Goal: Task Accomplishment & Management: Manage account settings

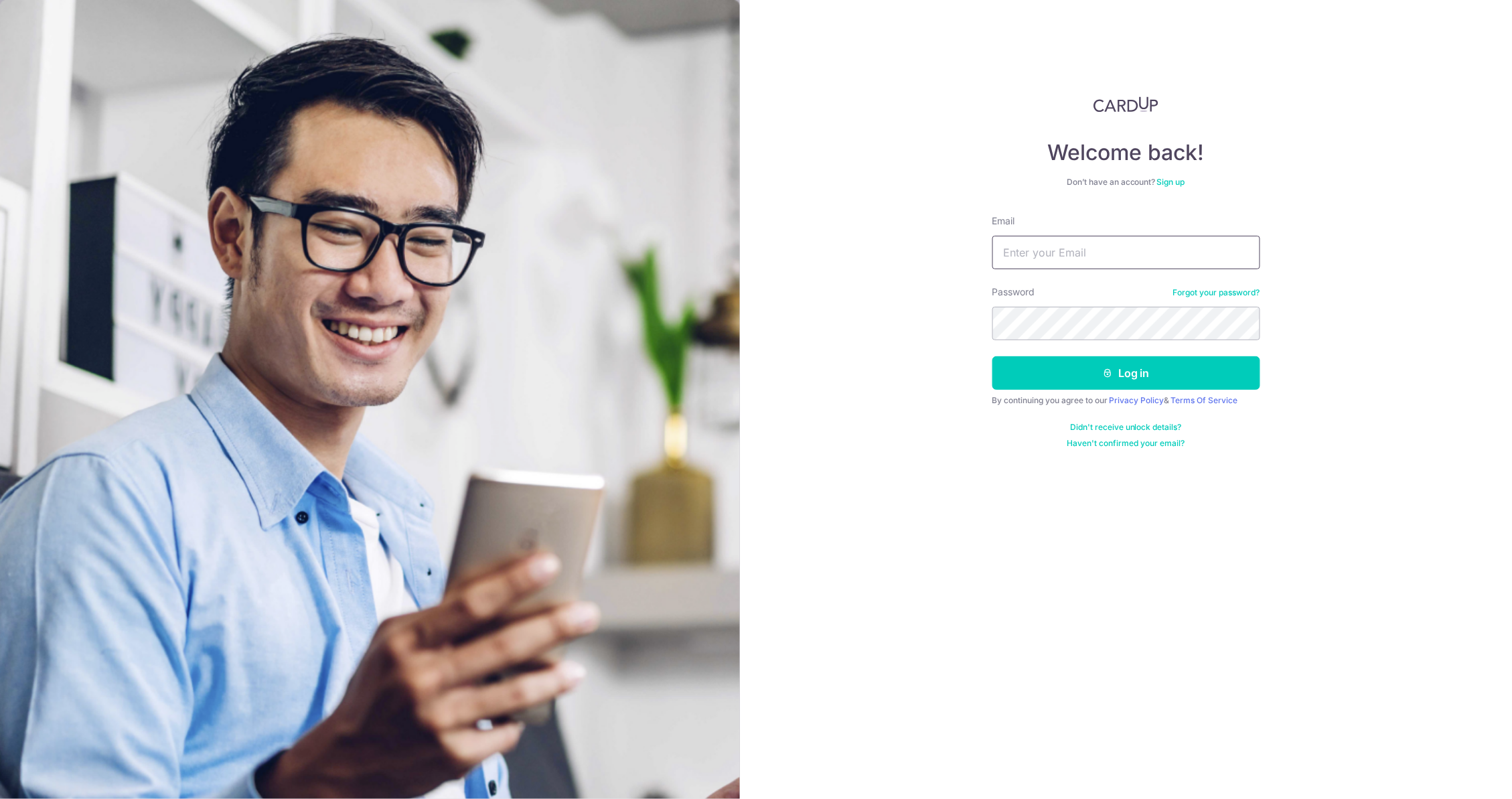
type input "[PERSON_NAME][EMAIL_ADDRESS][DOMAIN_NAME]"
click at [1071, 376] on button "Log in" at bounding box center [1126, 372] width 268 height 33
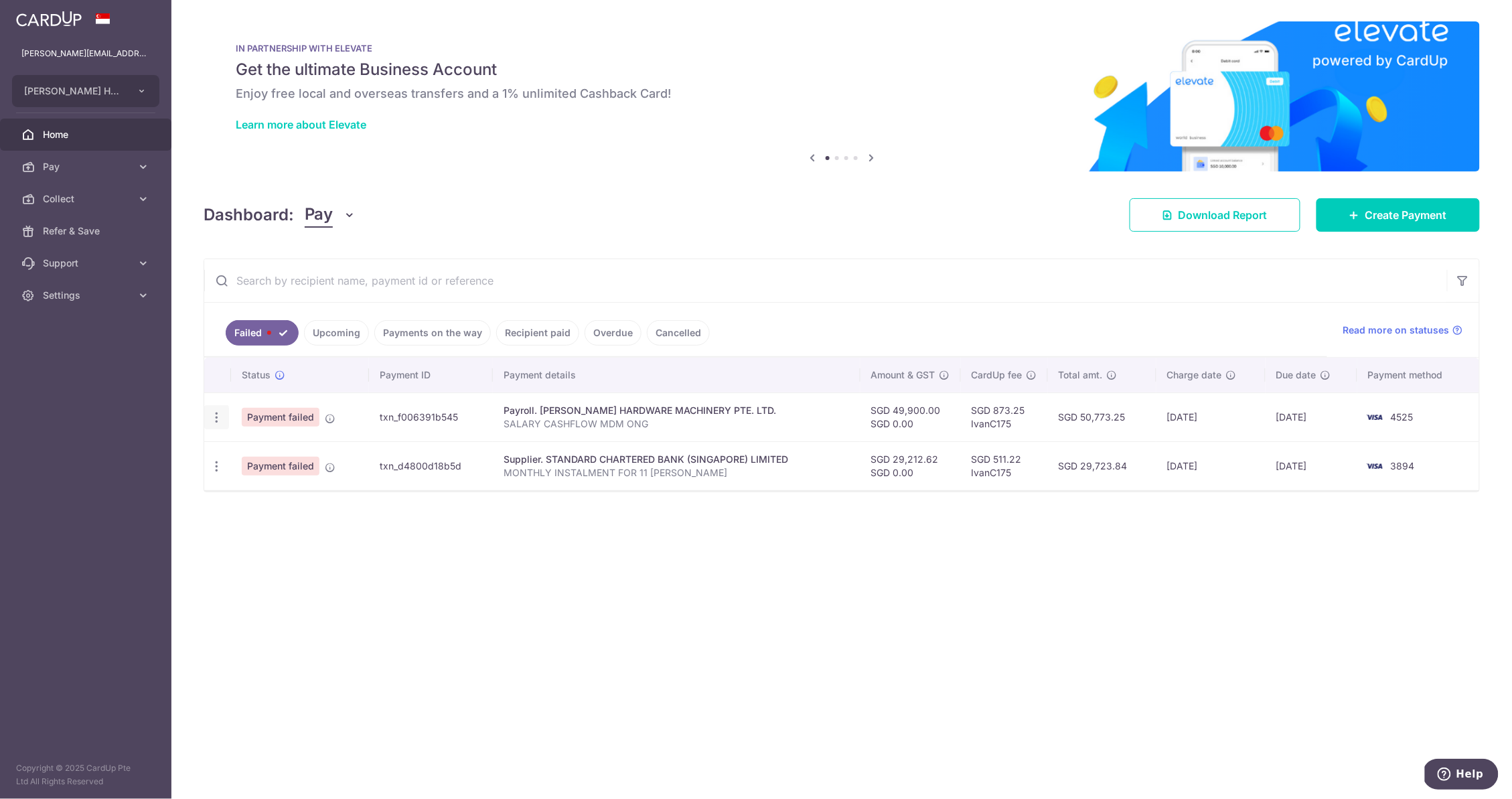
click at [213, 420] on icon "button" at bounding box center [216, 418] width 14 height 14
click at [276, 454] on span "Update payment" at bounding box center [288, 454] width 91 height 16
radio input "true"
type input "49,900.00"
type input "SALARY CASHFLOW MDM ONG"
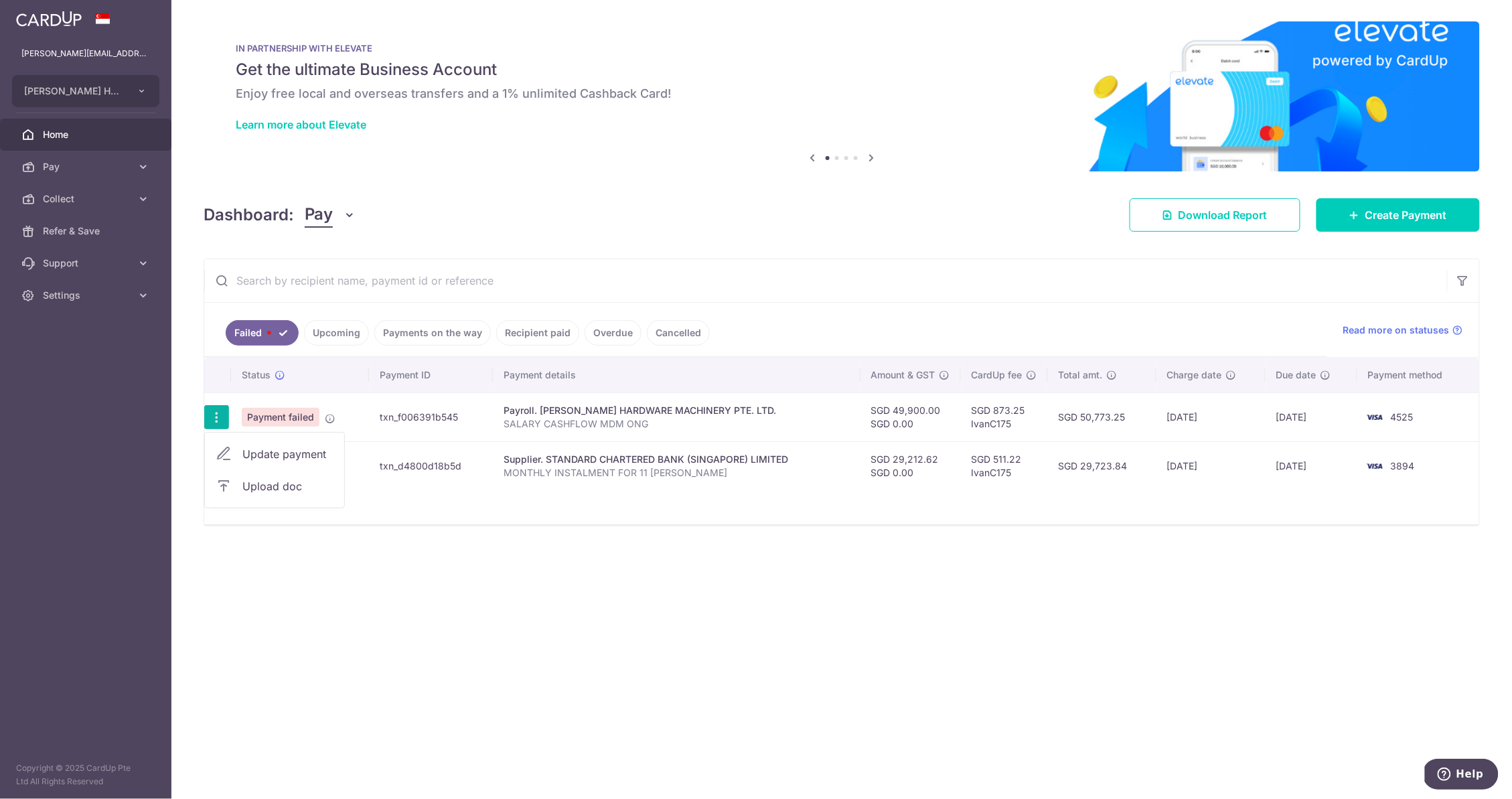
type input "CARDUP SALARY"
type input "IvanC175"
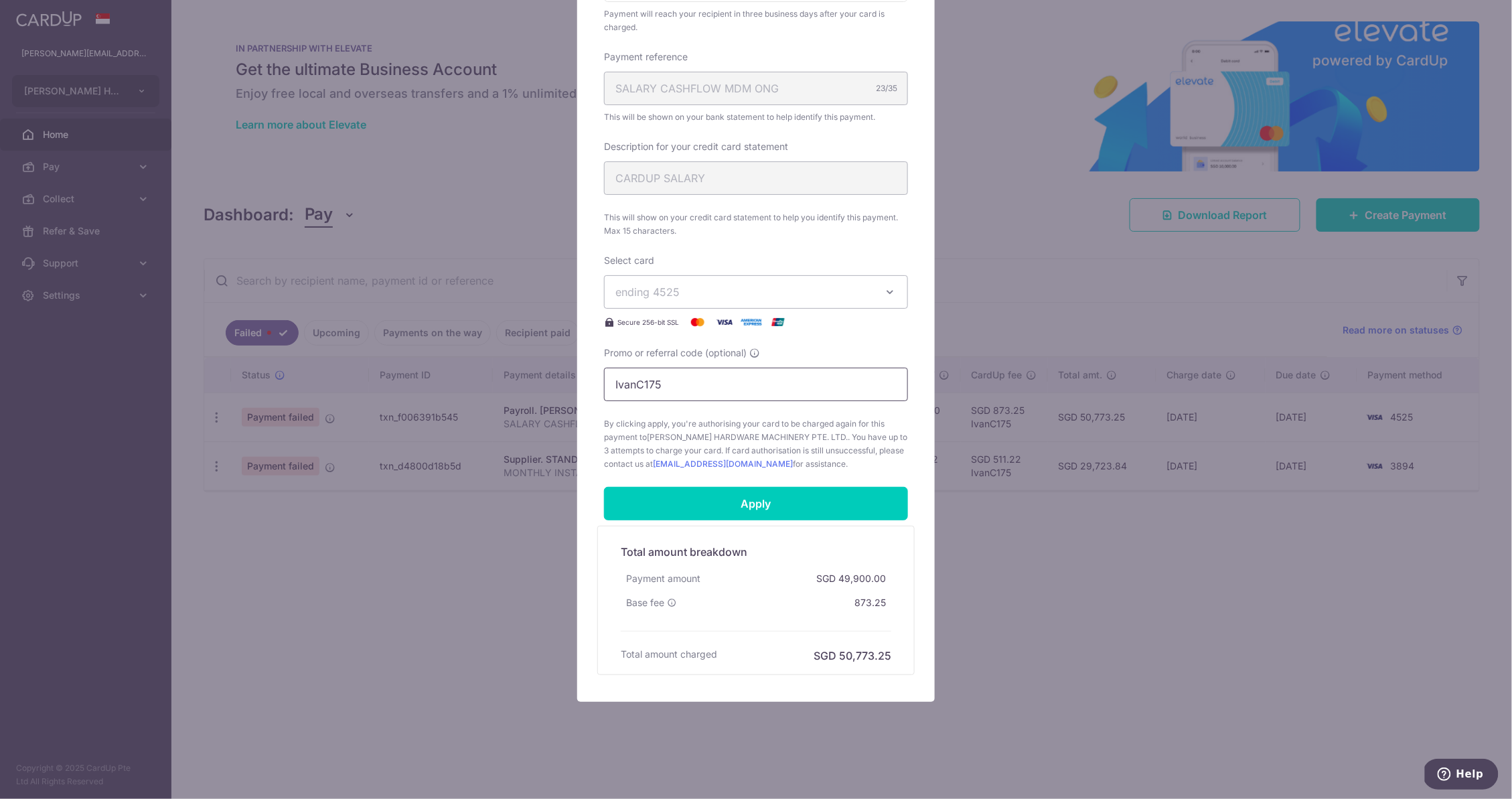
scroll to position [388, 0]
click at [800, 293] on span "ending 4525" at bounding box center [744, 292] width 257 height 16
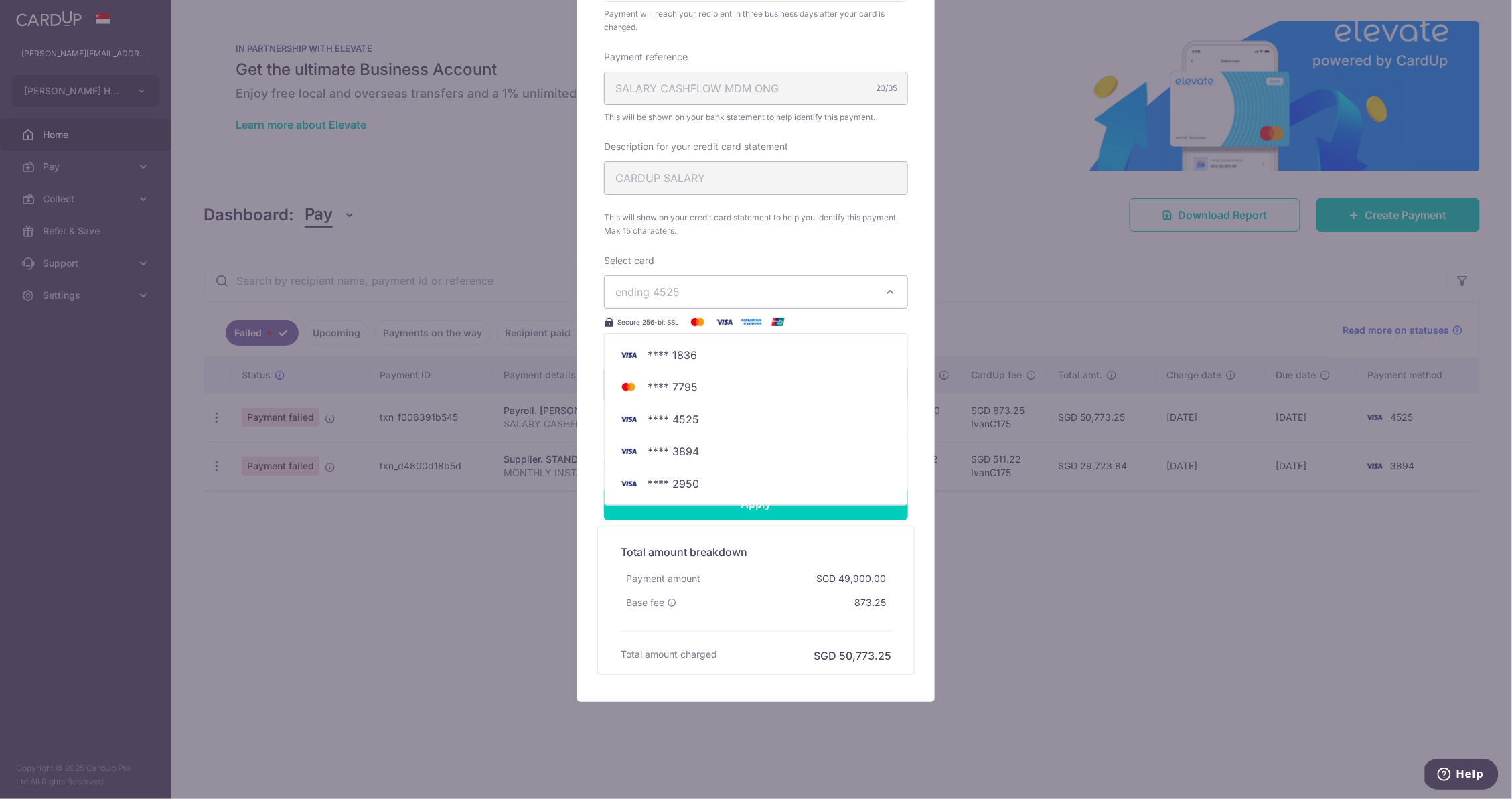
click at [825, 263] on div "Select card ending 4525 **** 1836 **** 7795 **** 4525 **** 3894 **** 2950" at bounding box center [756, 292] width 304 height 77
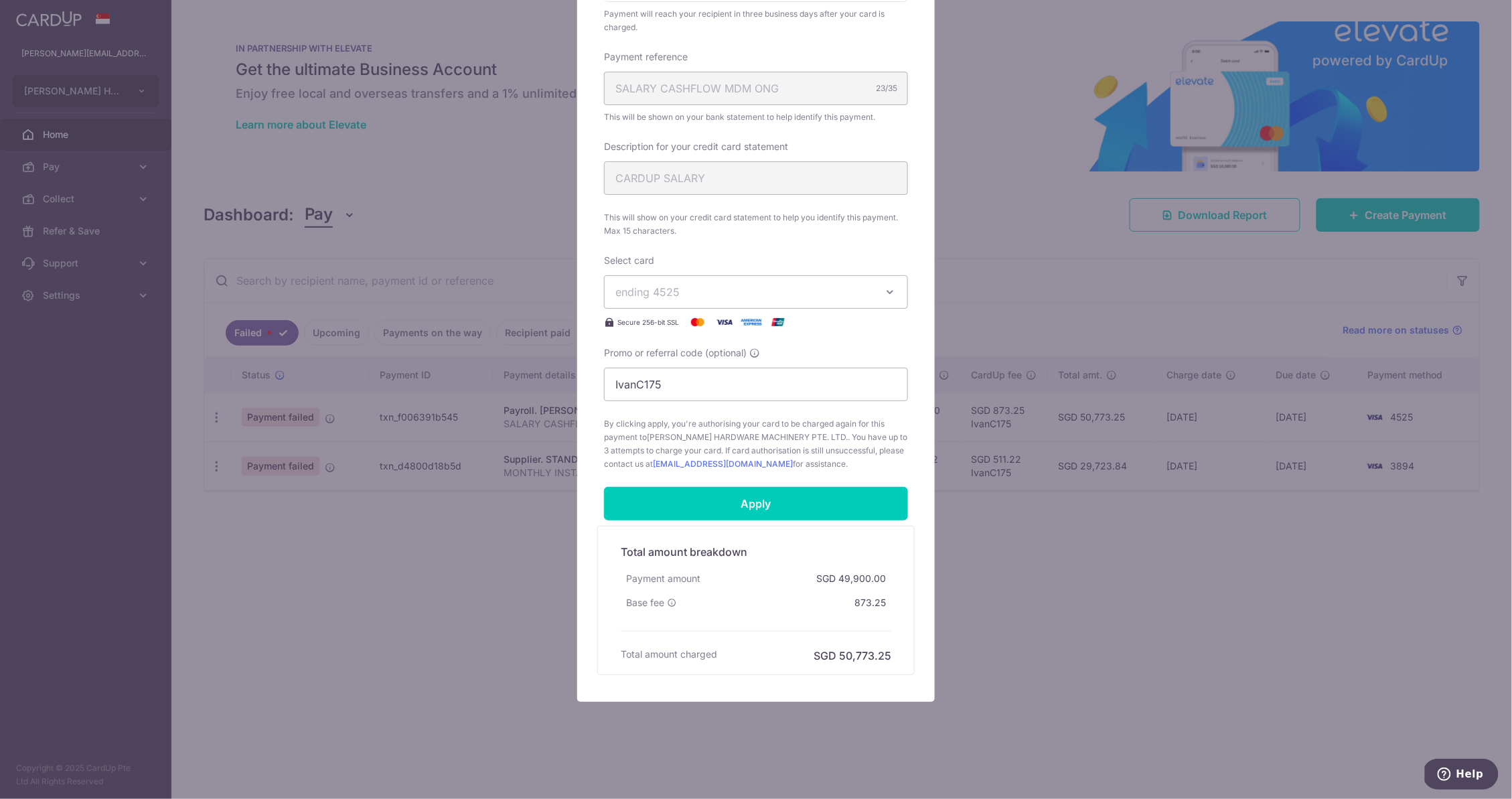
click at [801, 288] on span "ending 4525" at bounding box center [744, 292] width 257 height 16
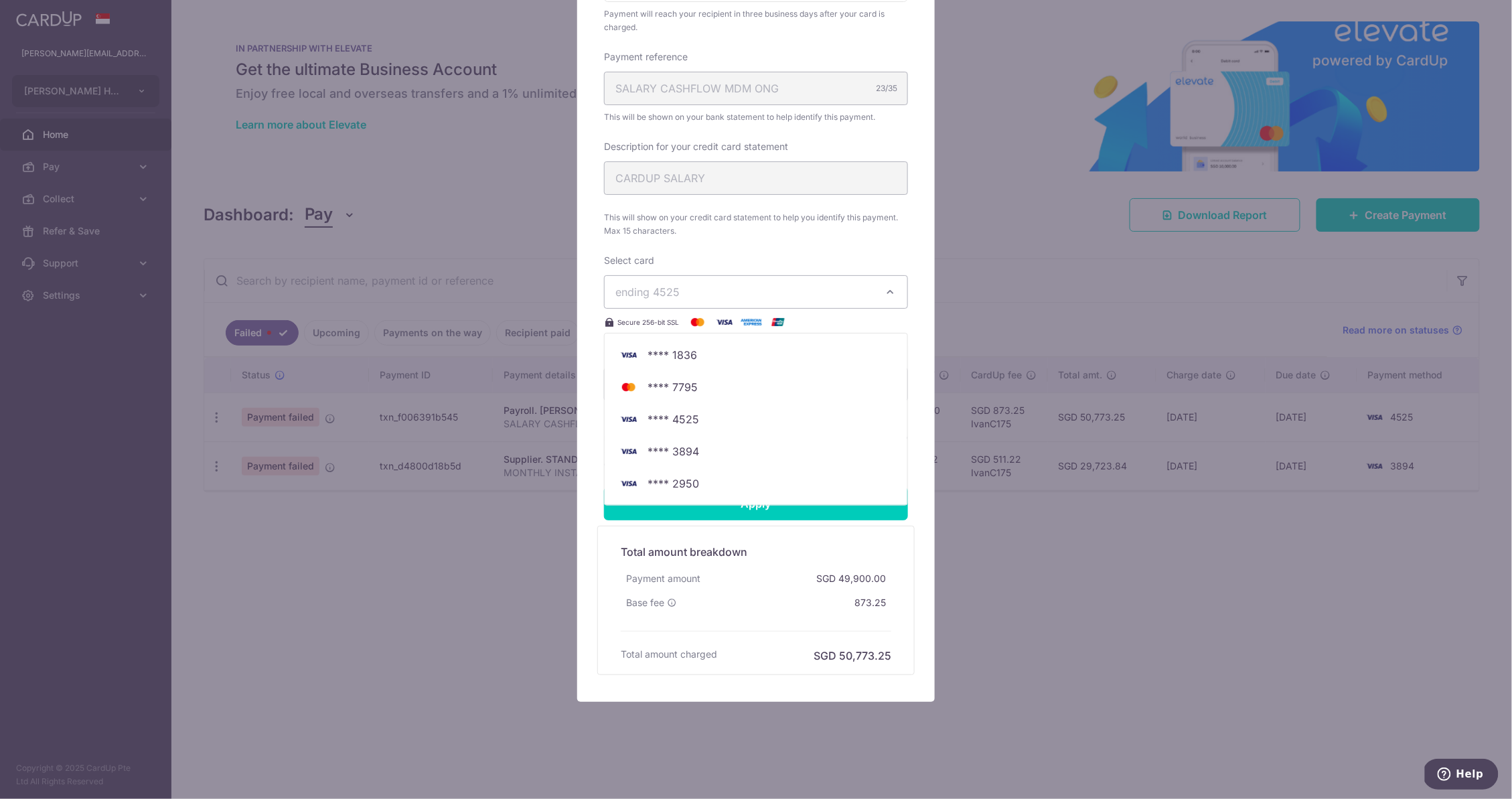
click at [293, 596] on div "Edit payment By clicking apply, you will make changes to all payments to CHUAN …" at bounding box center [756, 400] width 1512 height 799
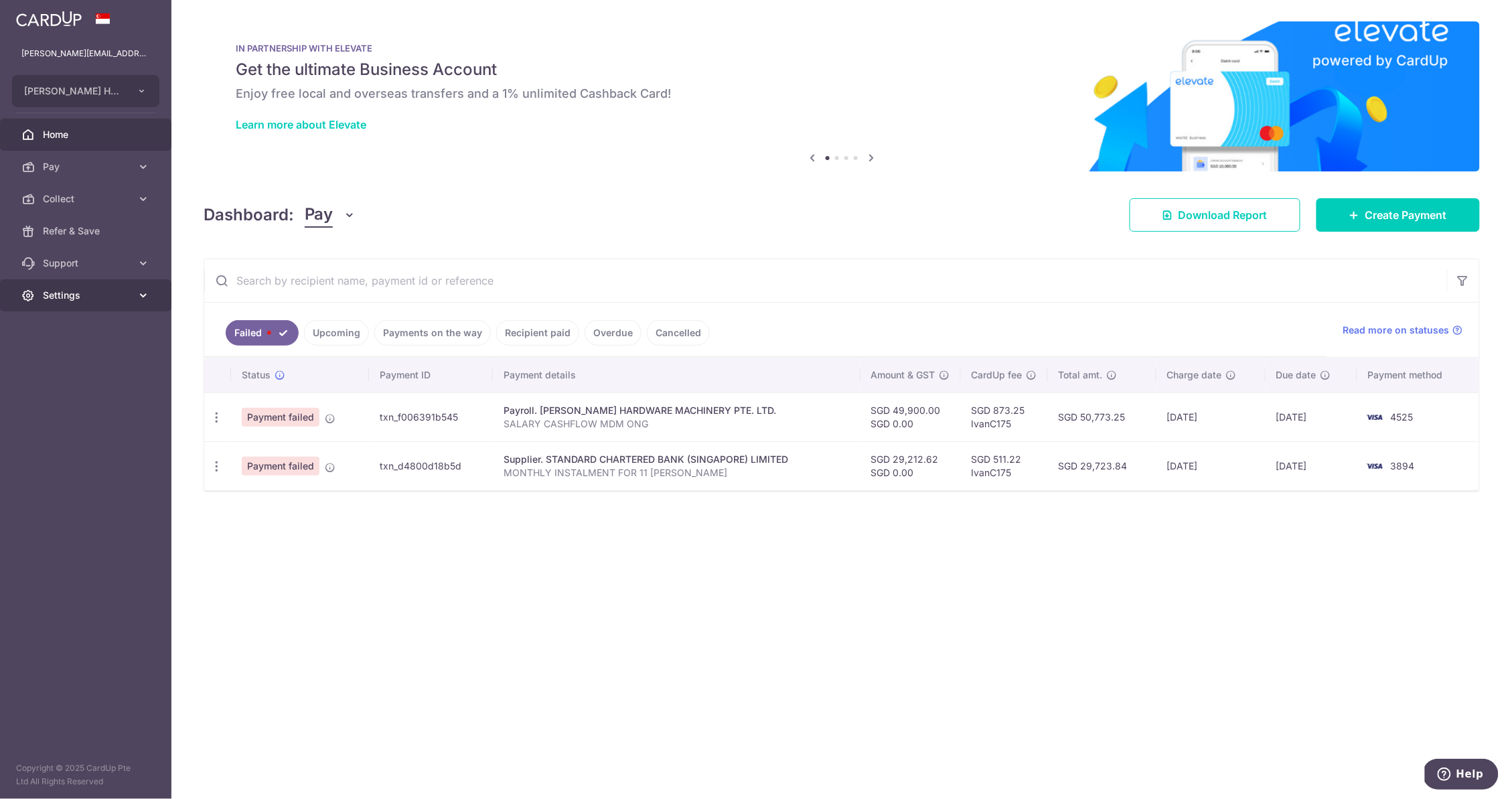
click at [75, 290] on span "Settings" at bounding box center [86, 295] width 88 height 13
click at [75, 300] on span "Settings" at bounding box center [86, 295] width 88 height 13
click at [93, 265] on span "Support" at bounding box center [86, 263] width 88 height 13
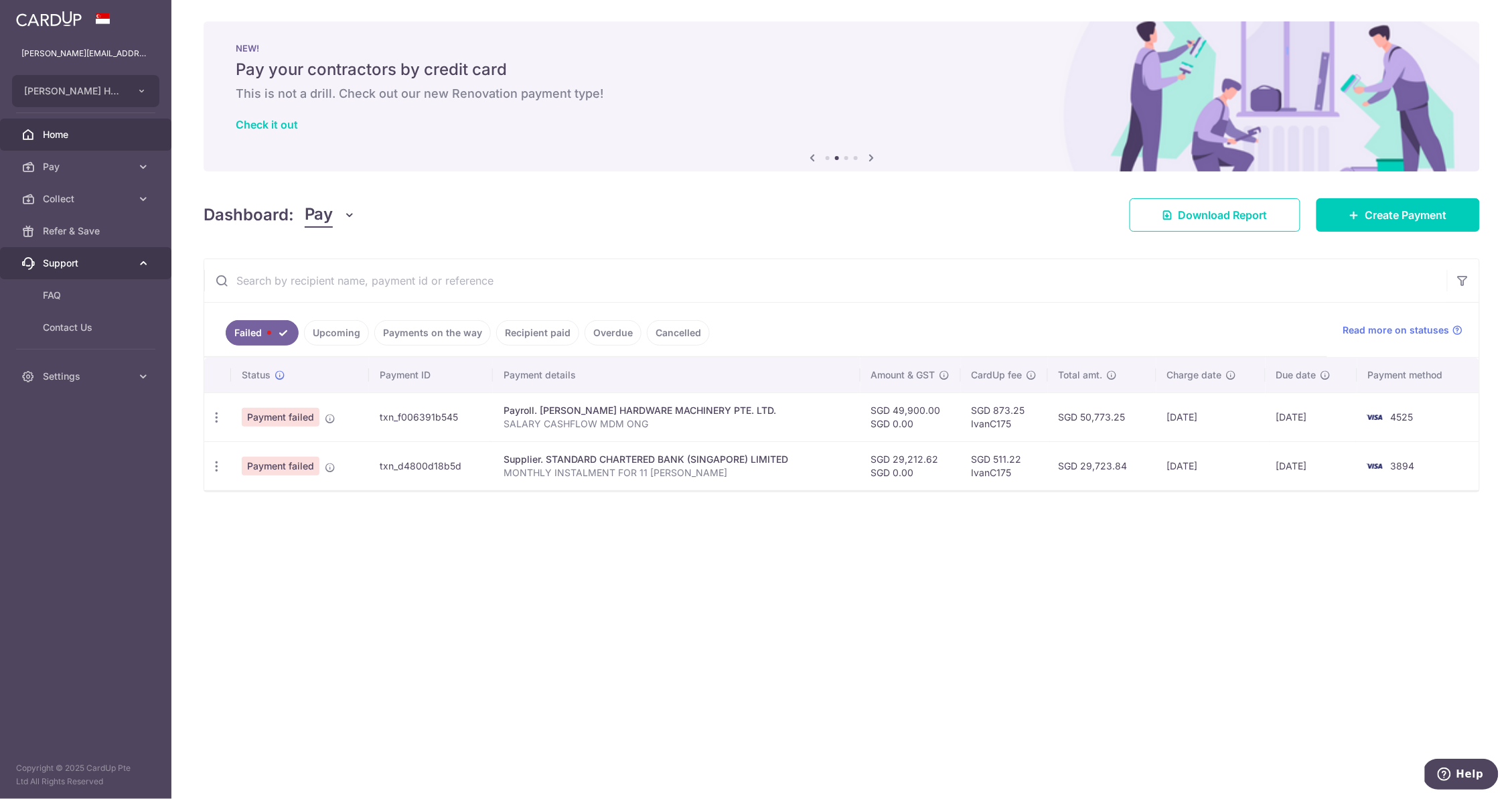
click at [99, 258] on span "Support" at bounding box center [86, 263] width 88 height 13
click at [100, 197] on span "Collect" at bounding box center [86, 198] width 88 height 13
click at [132, 161] on link "Pay" at bounding box center [85, 167] width 172 height 32
click at [58, 304] on link "Cards" at bounding box center [85, 295] width 172 height 32
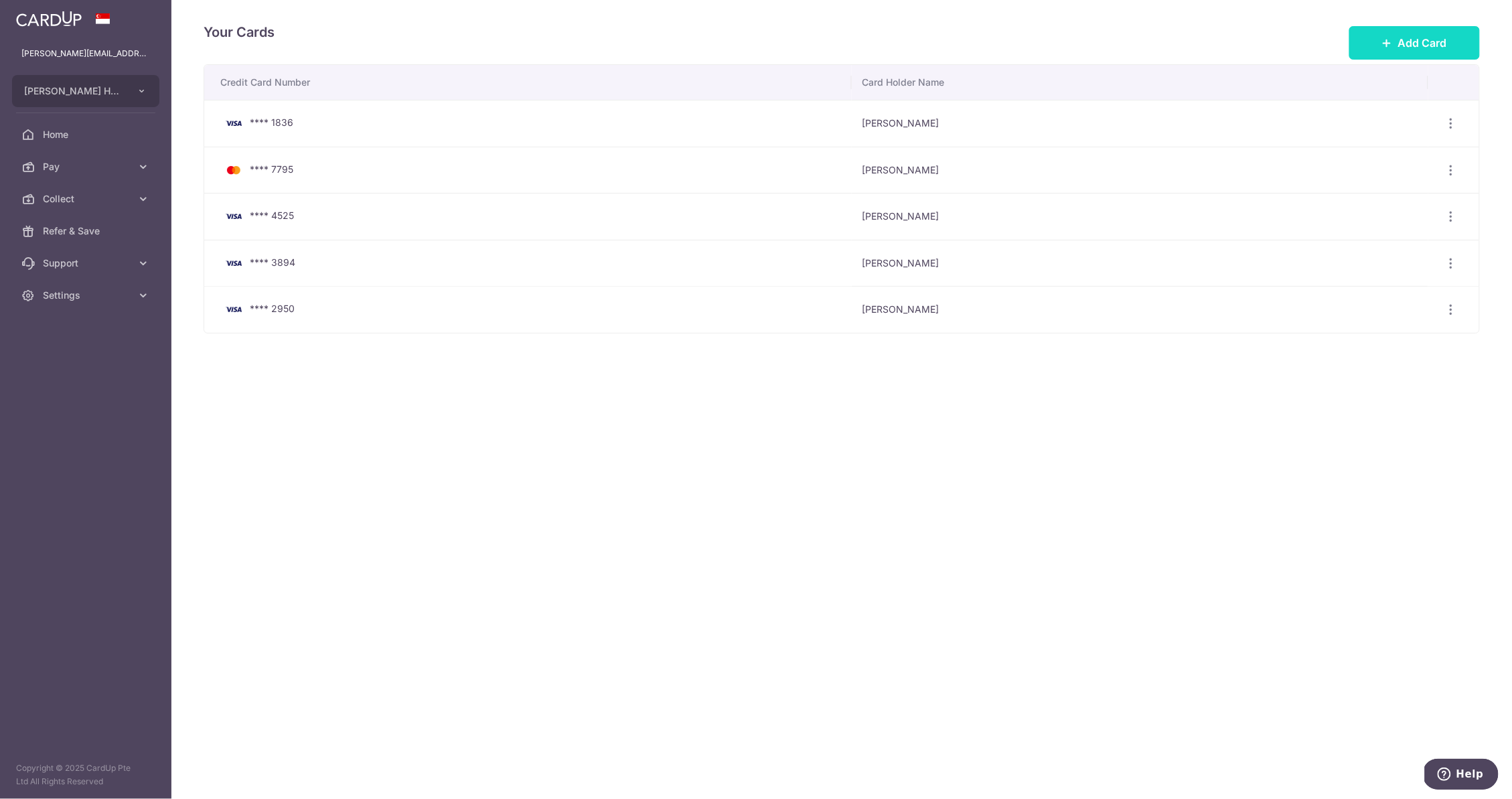
click at [1379, 38] on button "Add Card" at bounding box center [1414, 43] width 131 height 33
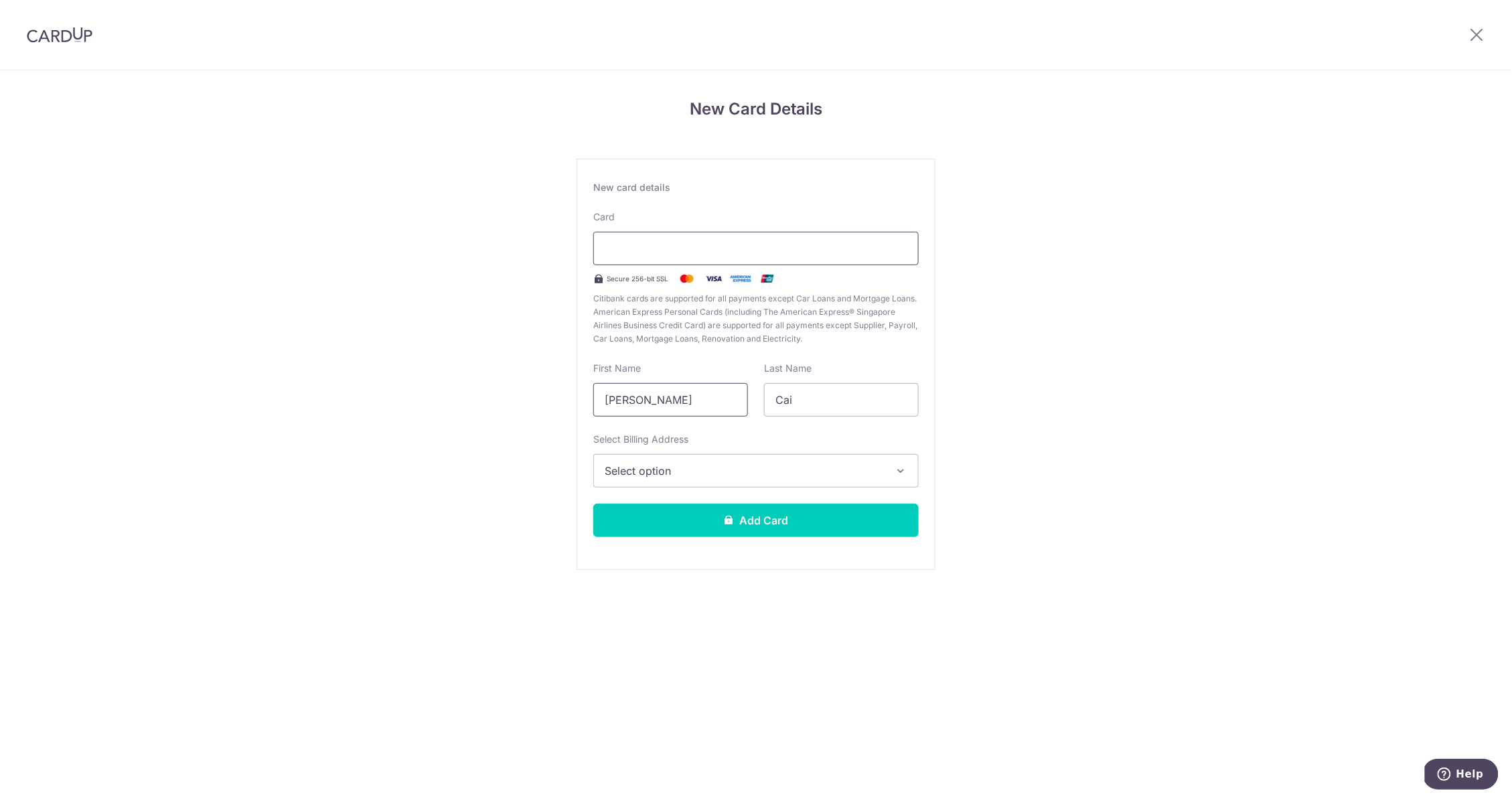
type input "[PERSON_NAME]"
type input "CHUA"
click at [724, 453] on div "Select Billing Address Select option Add Billing Address My Billing Addresses 8…" at bounding box center [755, 460] width 325 height 55
click at [726, 461] on button "Select option" at bounding box center [755, 471] width 325 height 33
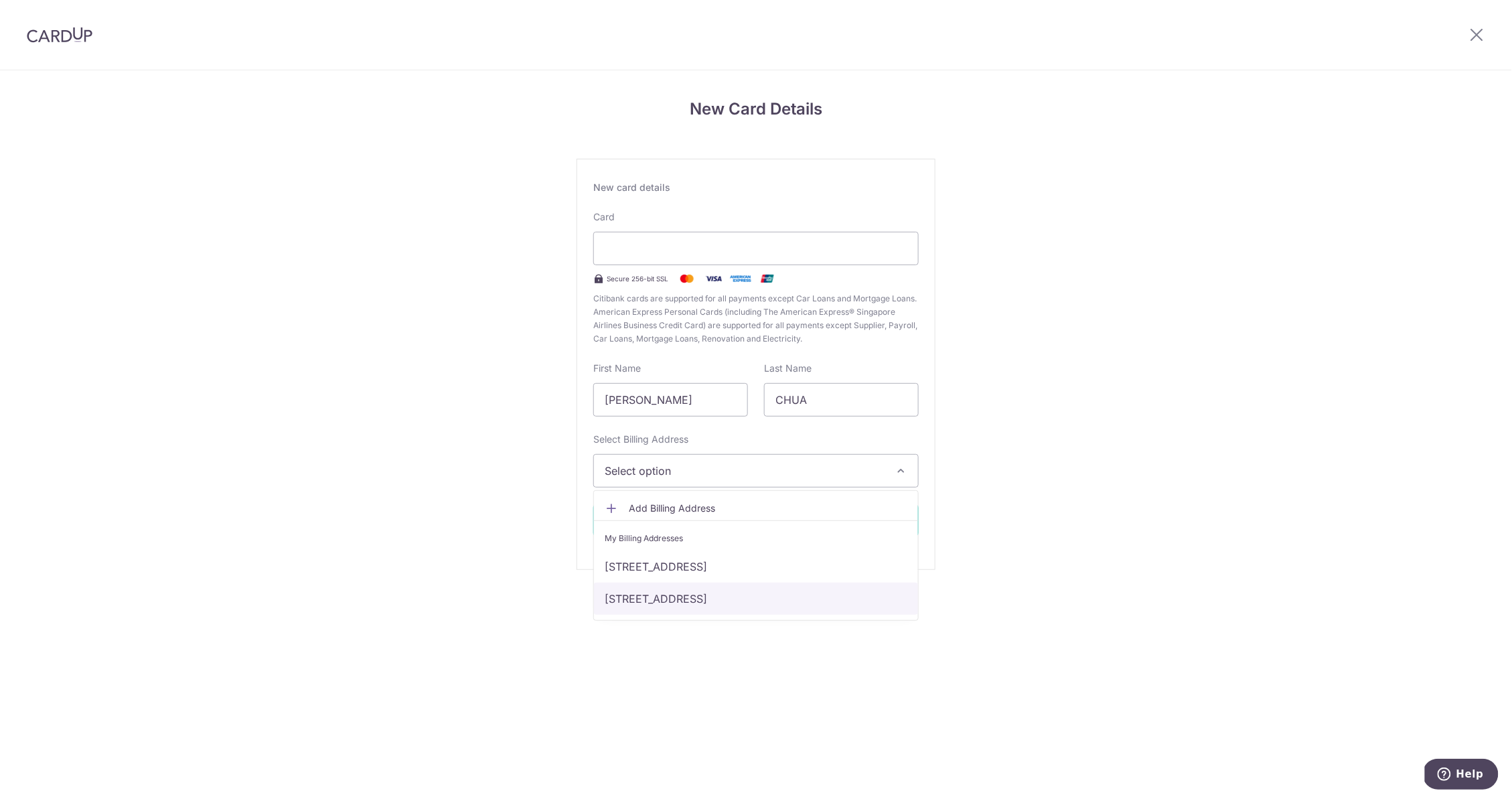
click at [711, 590] on link "8 Dover Rise, 12-06, Singapore, Singapore, Singapore-138679" at bounding box center [756, 598] width 324 height 32
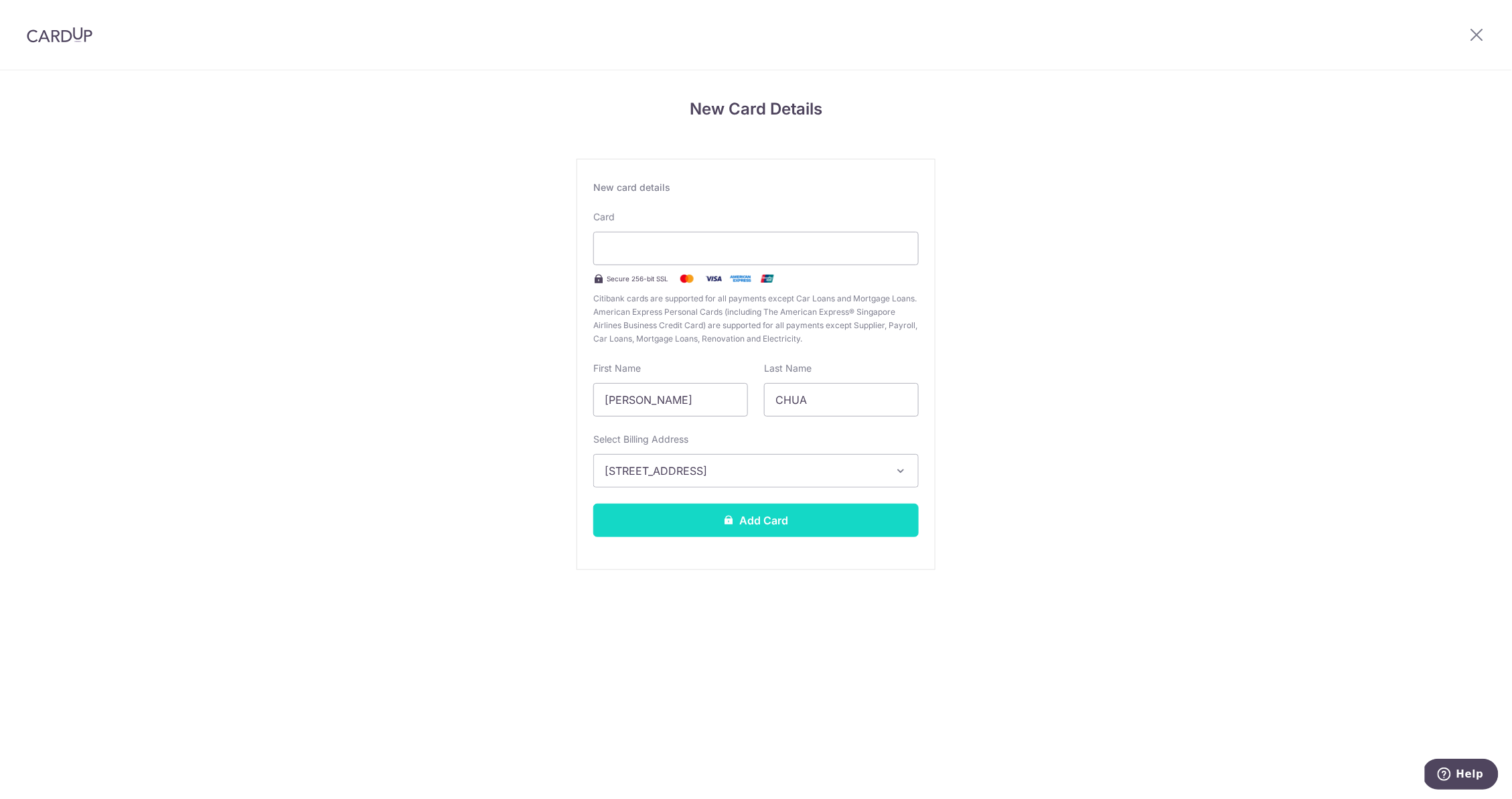
click at [727, 512] on button "Add Card" at bounding box center [755, 520] width 325 height 33
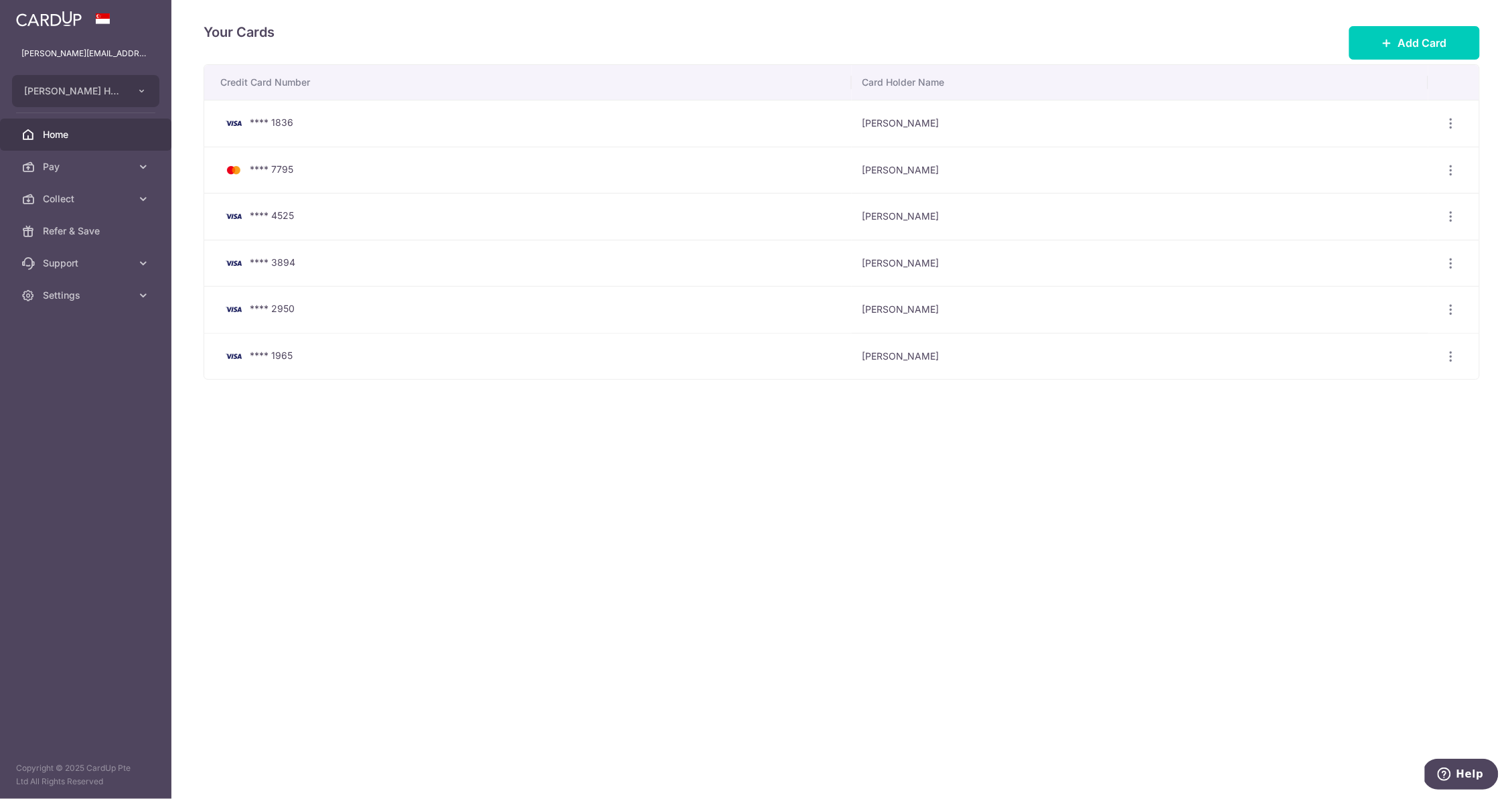
click at [78, 134] on span "Home" at bounding box center [86, 134] width 88 height 13
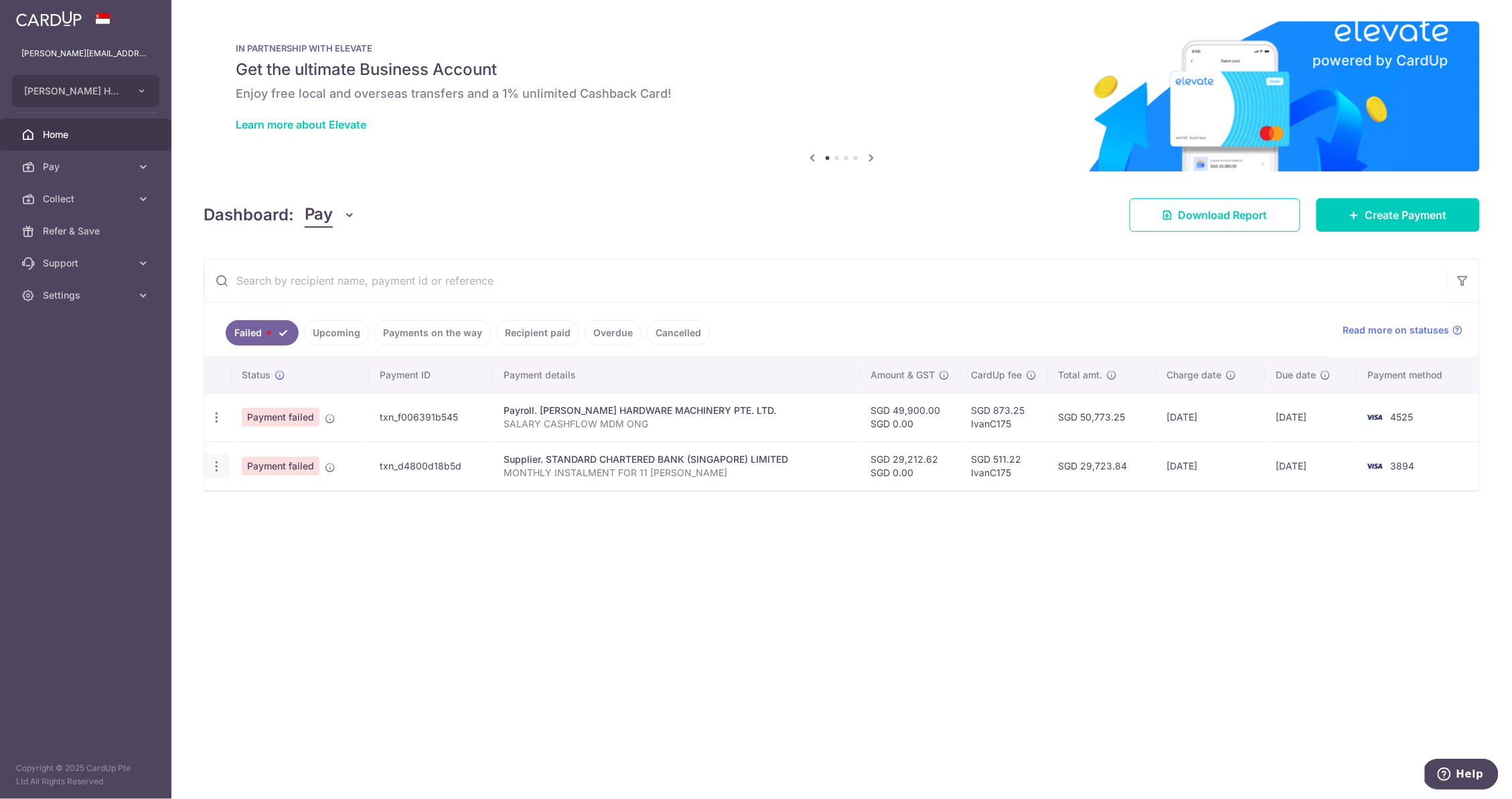
click at [217, 465] on icon "button" at bounding box center [216, 467] width 14 height 14
click at [276, 504] on span "Update payment" at bounding box center [288, 502] width 91 height 16
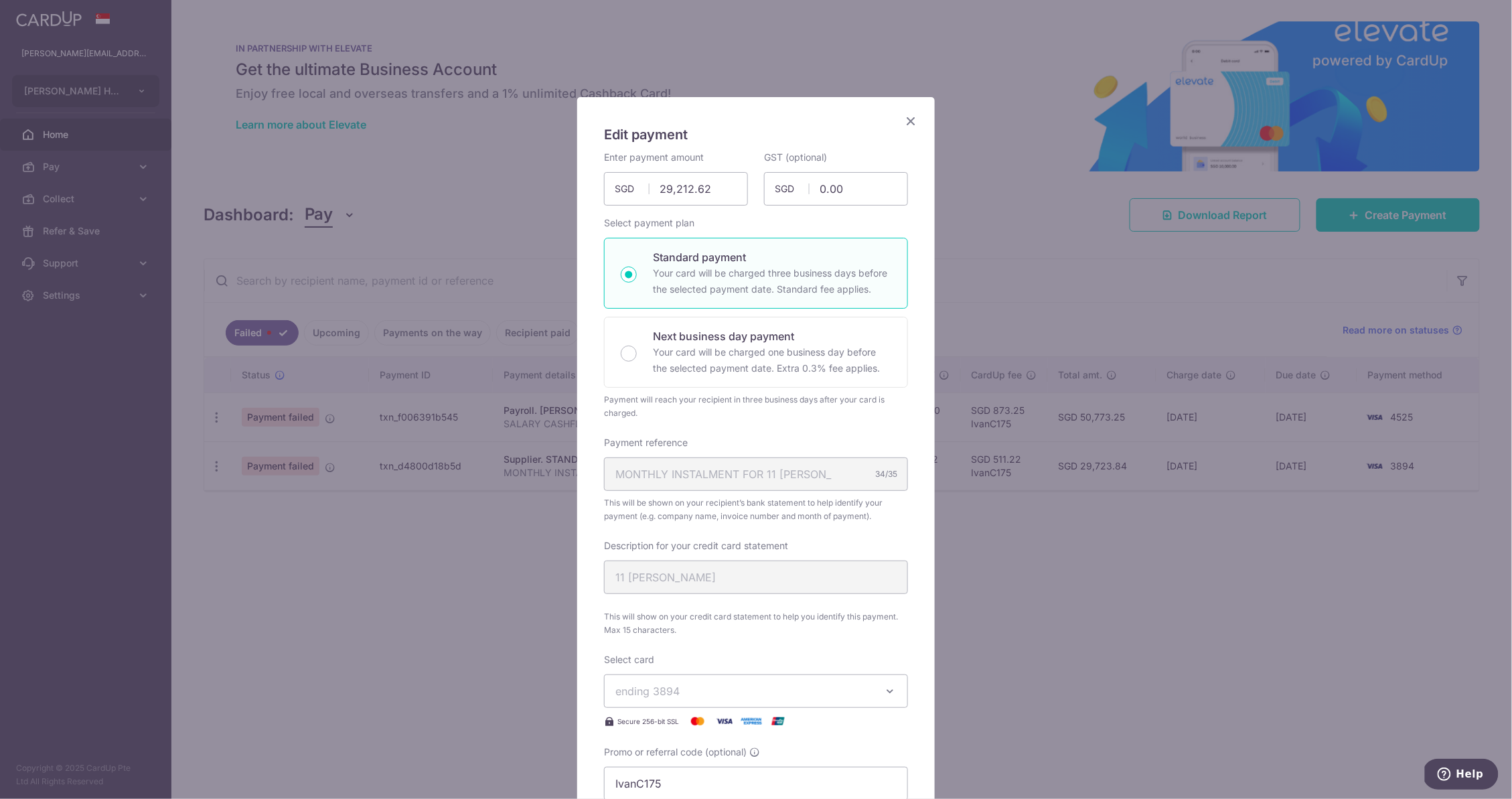
click at [916, 113] on icon "Close" at bounding box center [910, 120] width 16 height 17
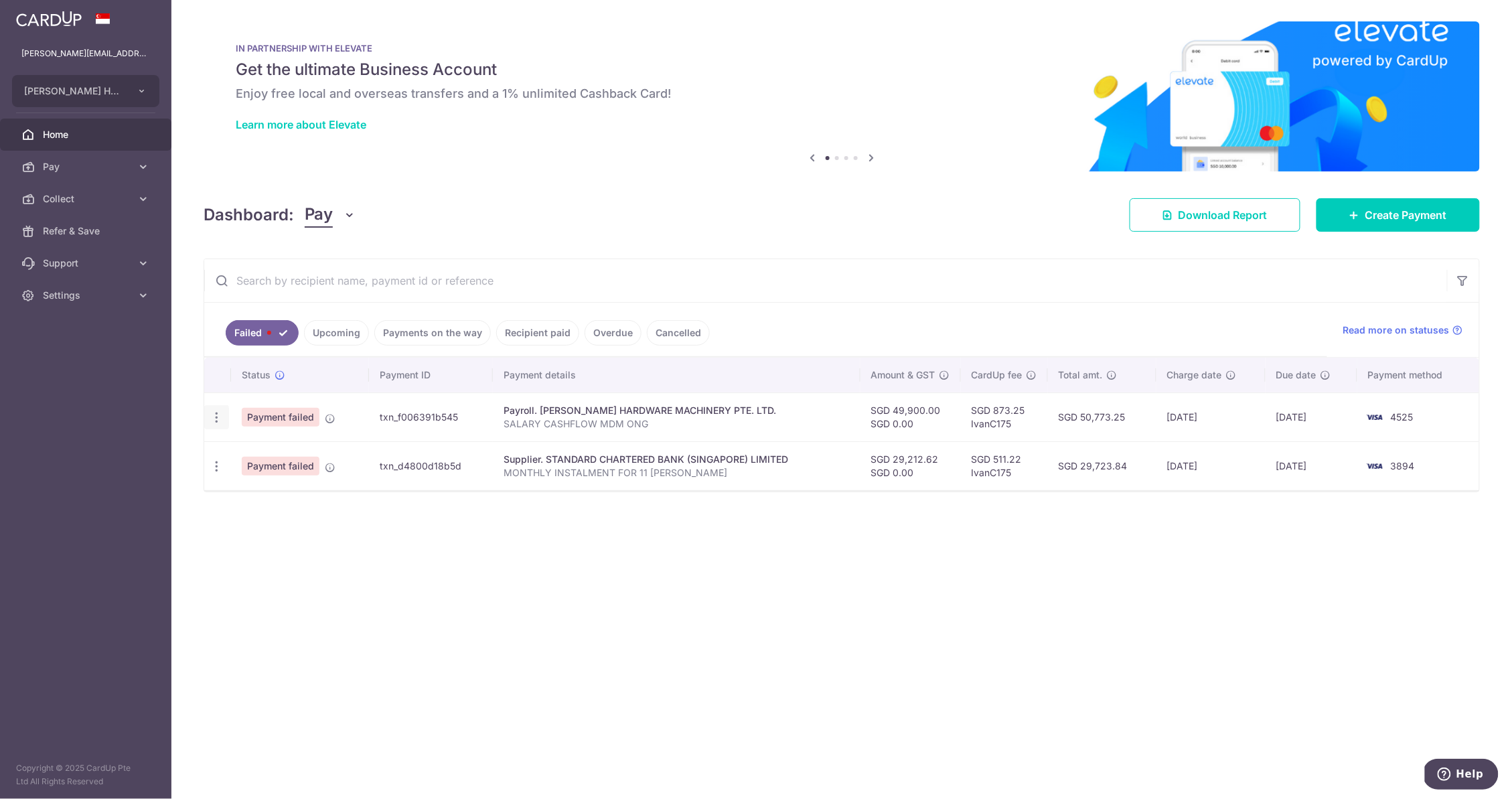
click at [218, 416] on icon "button" at bounding box center [216, 418] width 14 height 14
click at [275, 454] on span "Update payment" at bounding box center [288, 454] width 91 height 16
type input "49,900.00"
radio input "true"
type input "SALARY CASHFLOW MDM ONG"
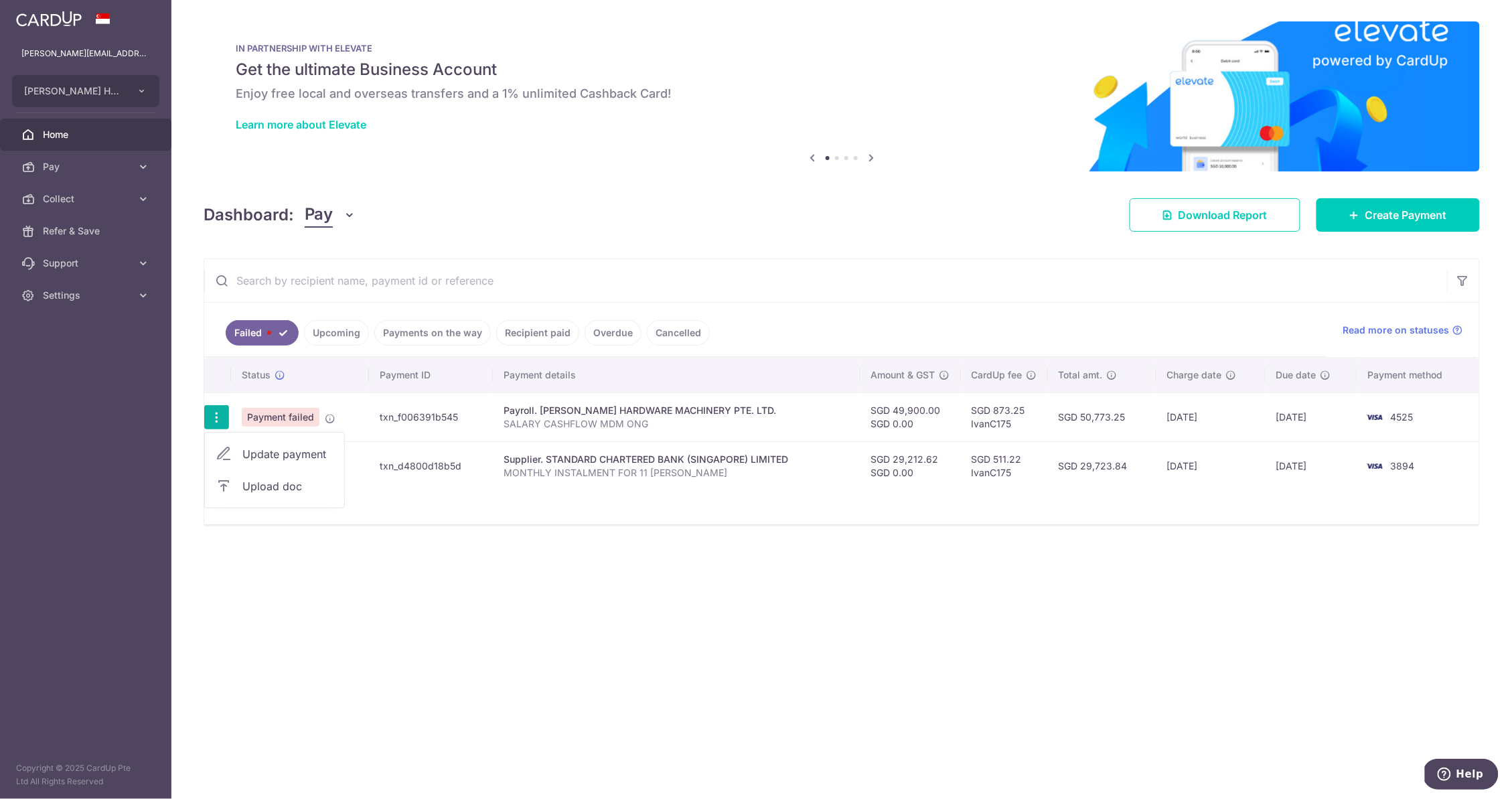
type input "CARDUP SALARY"
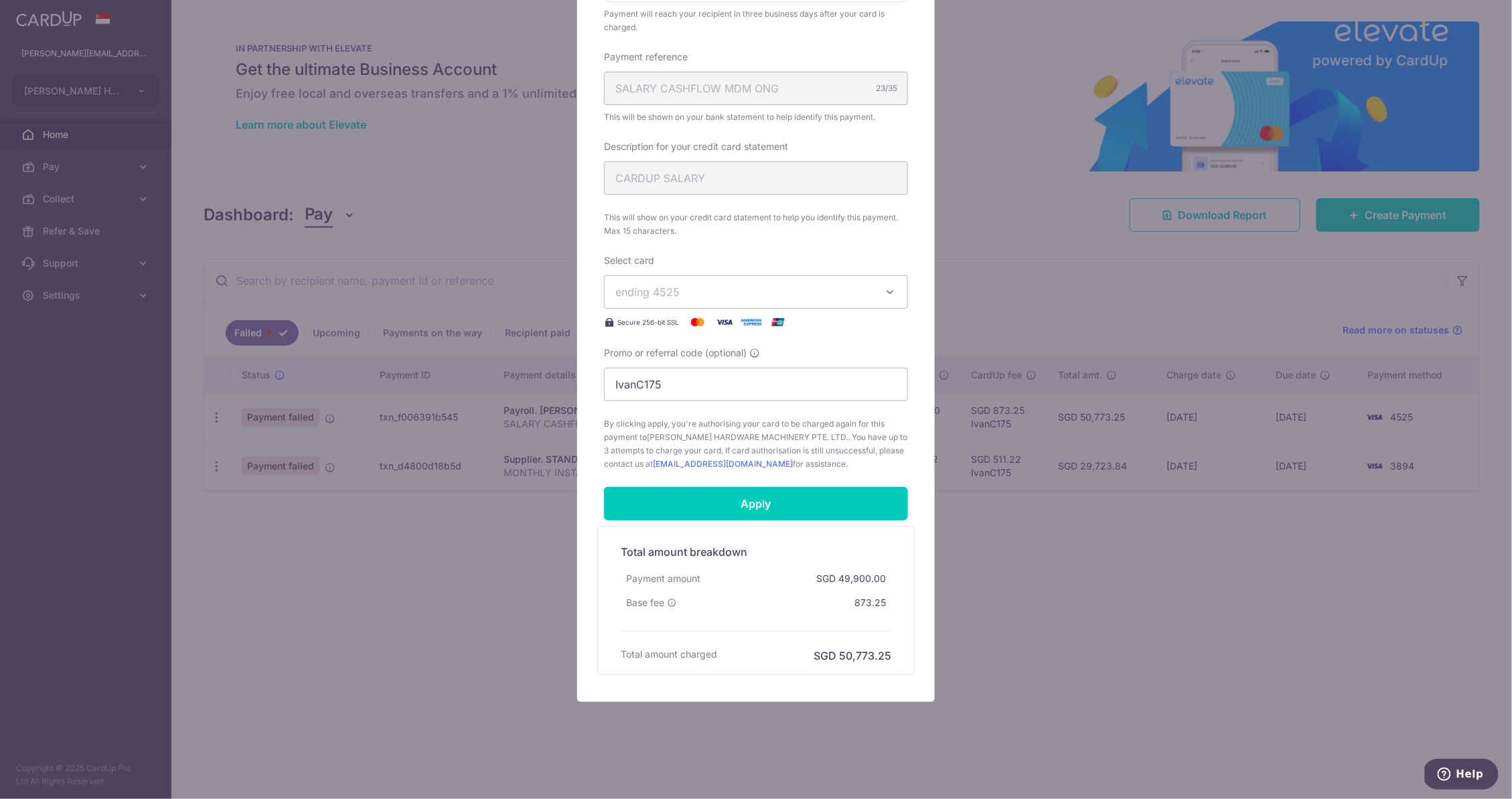
scroll to position [388, 0]
click at [731, 290] on span "ending 4525" at bounding box center [744, 292] width 257 height 16
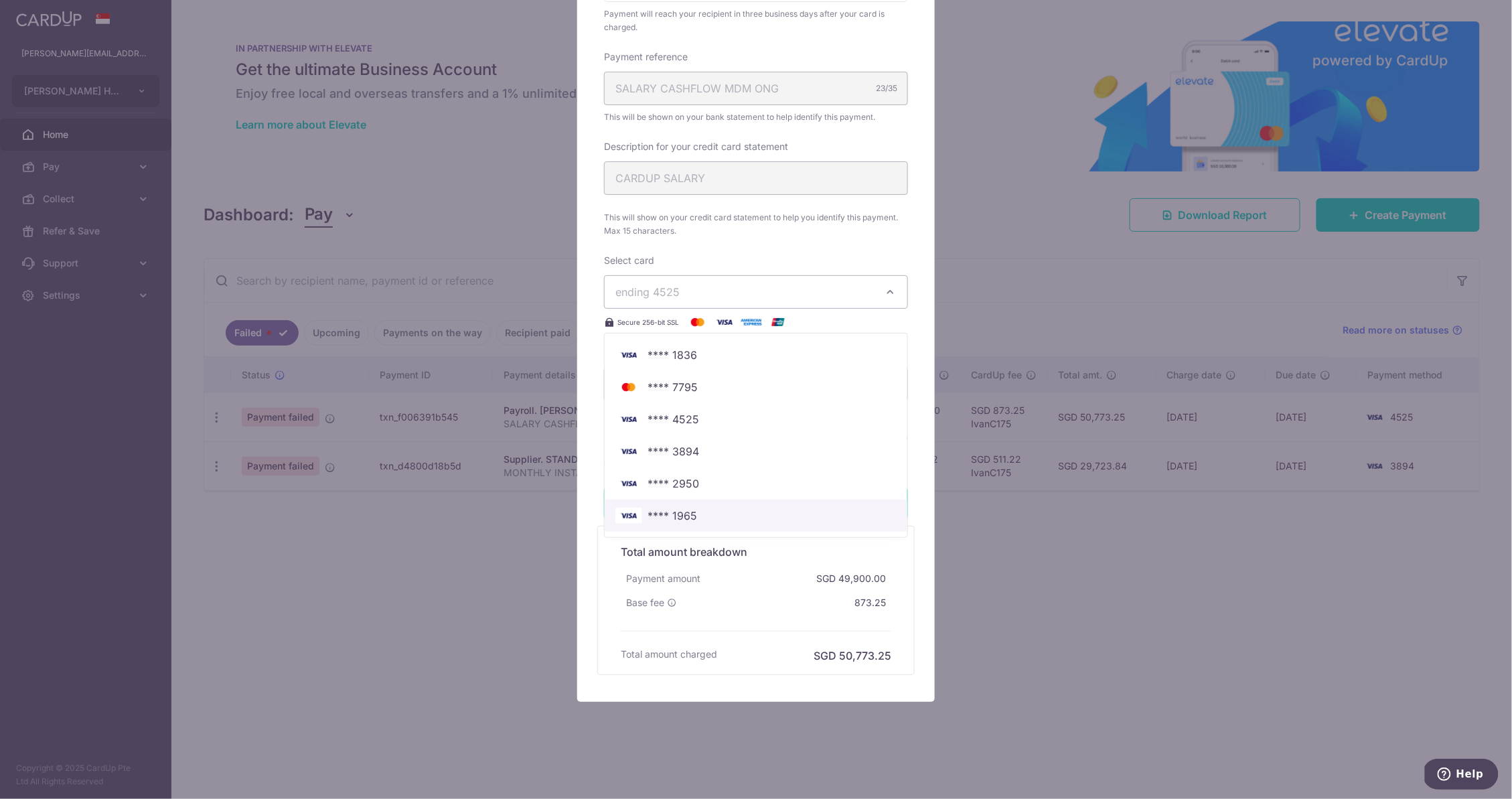
click at [750, 515] on span "**** 1965" at bounding box center [756, 516] width 281 height 16
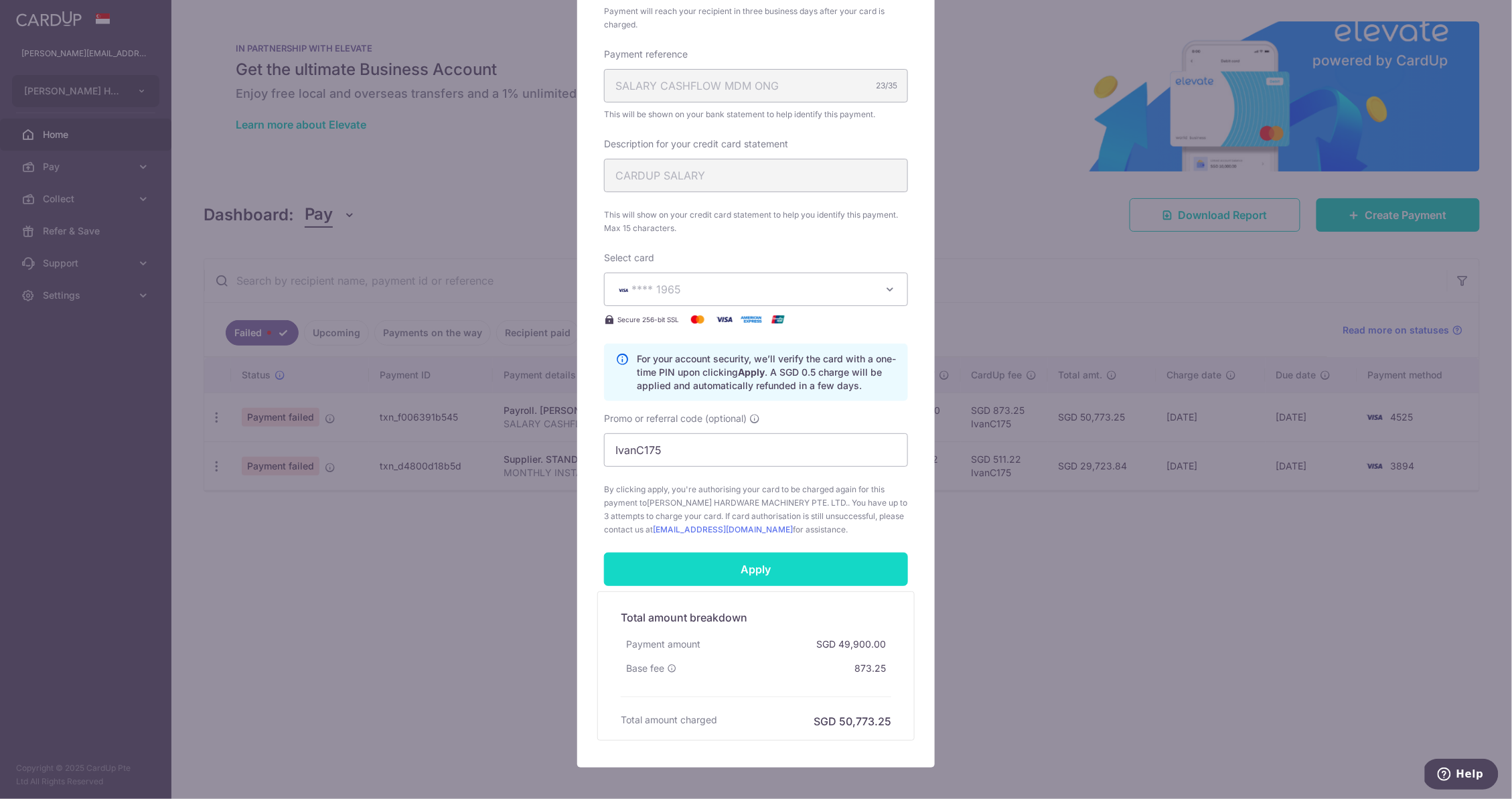
click at [753, 568] on input "Apply" at bounding box center [756, 569] width 304 height 33
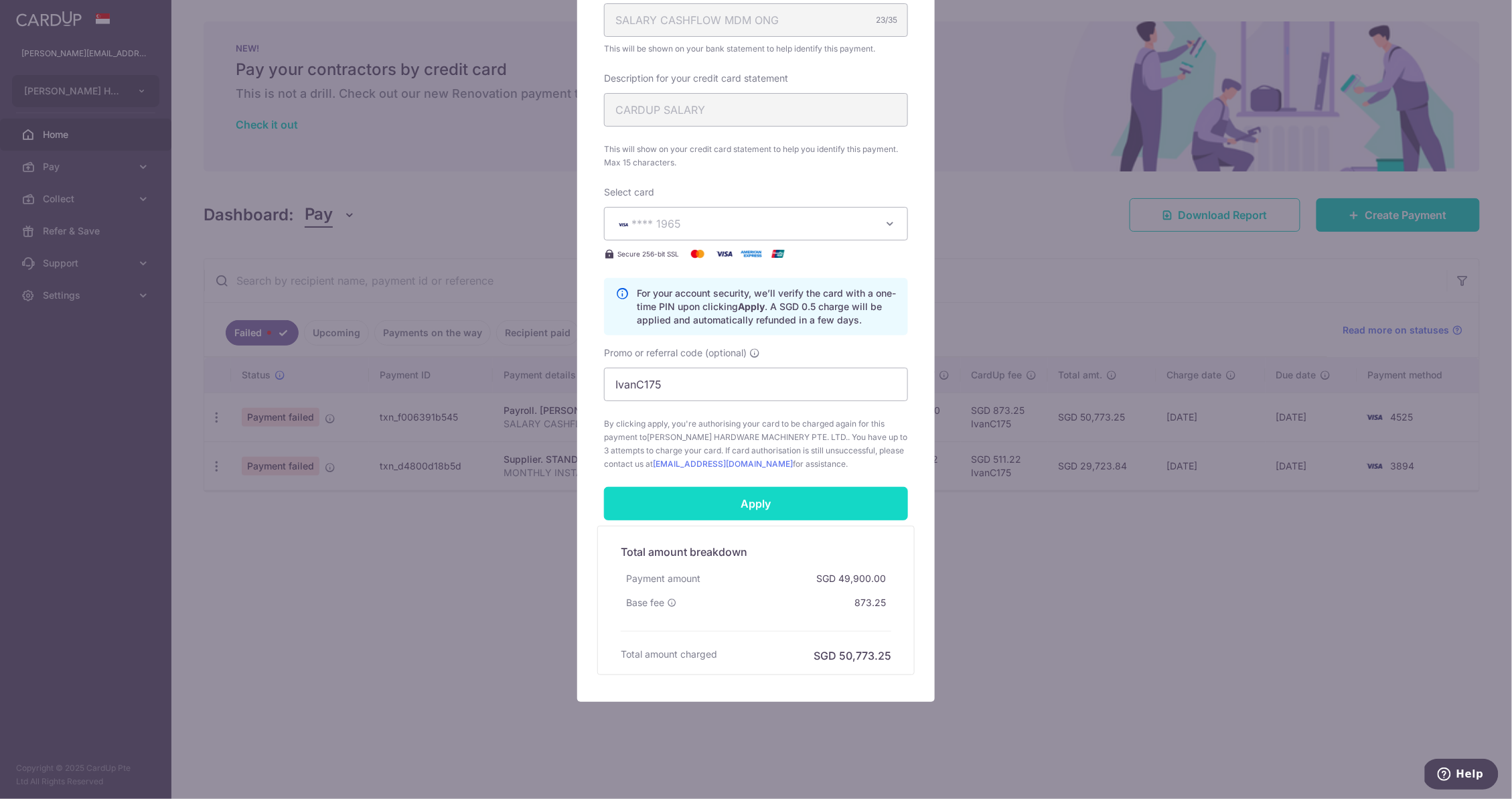
scroll to position [457, 0]
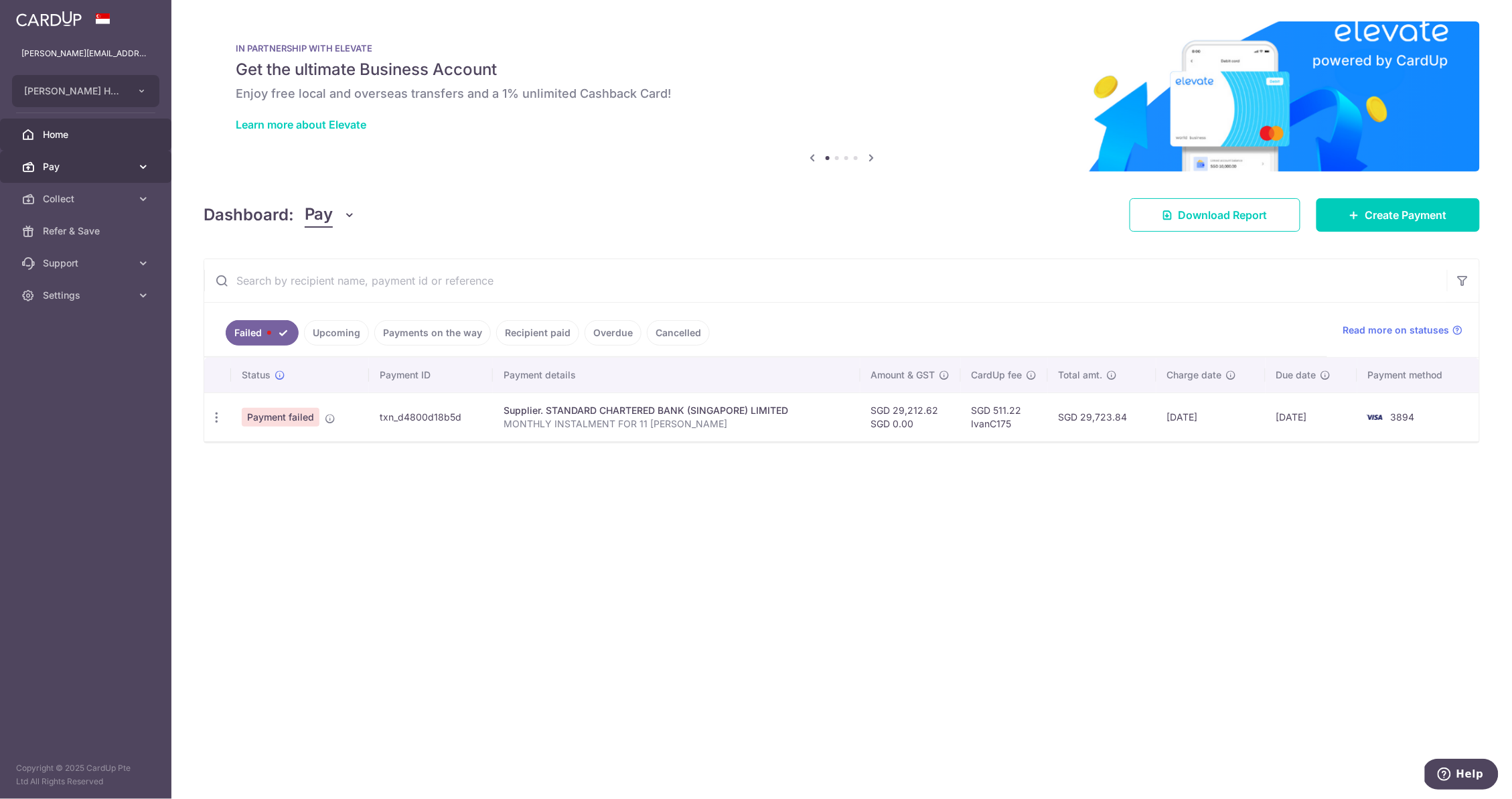
click at [130, 167] on span "Pay" at bounding box center [86, 166] width 88 height 13
click at [134, 161] on link "Pay" at bounding box center [85, 167] width 172 height 32
click at [134, 158] on link "Pay" at bounding box center [85, 167] width 172 height 32
click at [130, 156] on link "Pay" at bounding box center [85, 167] width 172 height 32
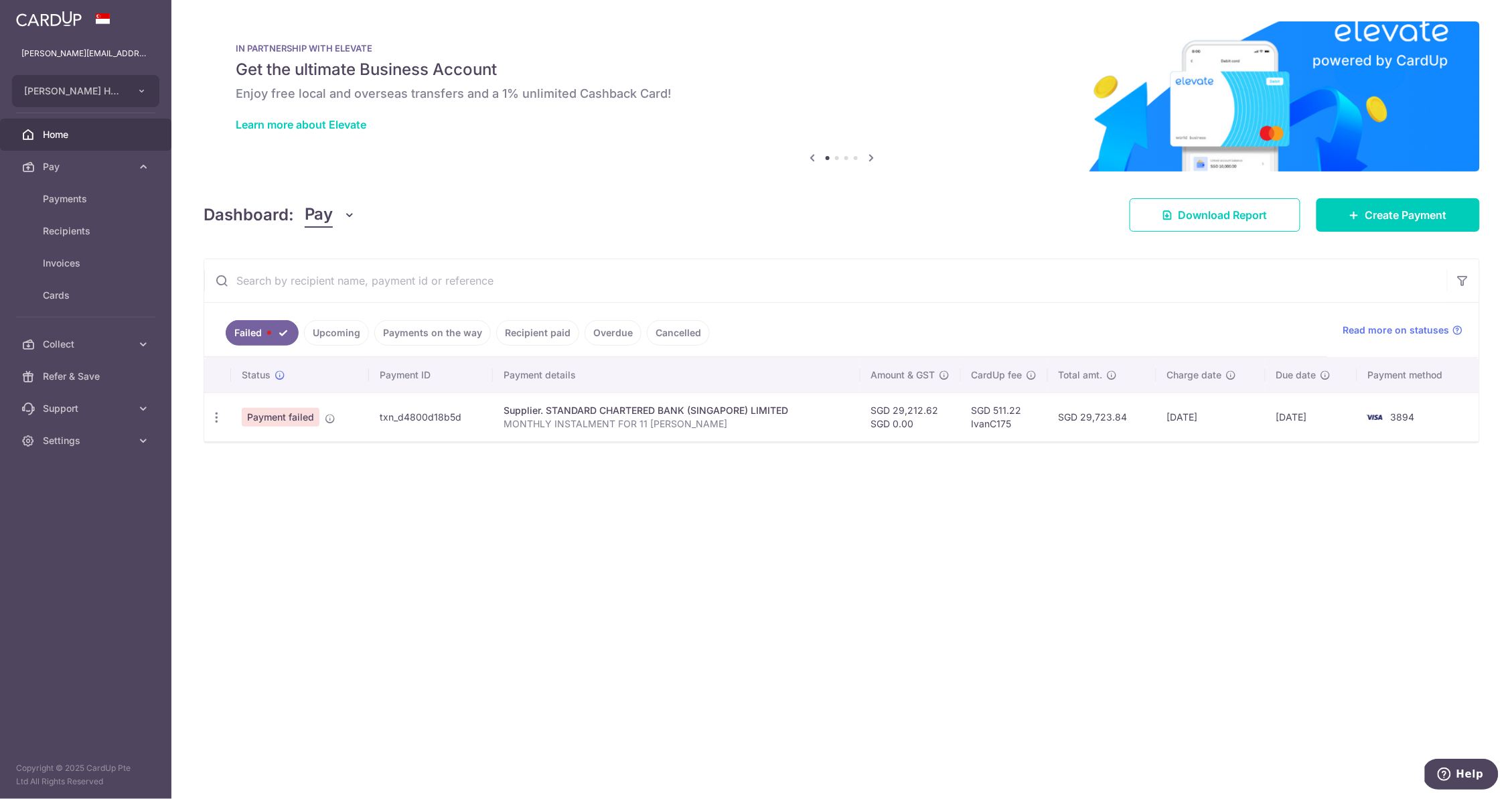
click at [1403, 413] on span "3894" at bounding box center [1403, 416] width 24 height 11
drag, startPoint x: 1403, startPoint y: 413, endPoint x: 1382, endPoint y: 422, distance: 22.8
click at [1382, 422] on td "3894" at bounding box center [1418, 417] width 122 height 49
click at [1378, 420] on img at bounding box center [1374, 417] width 27 height 16
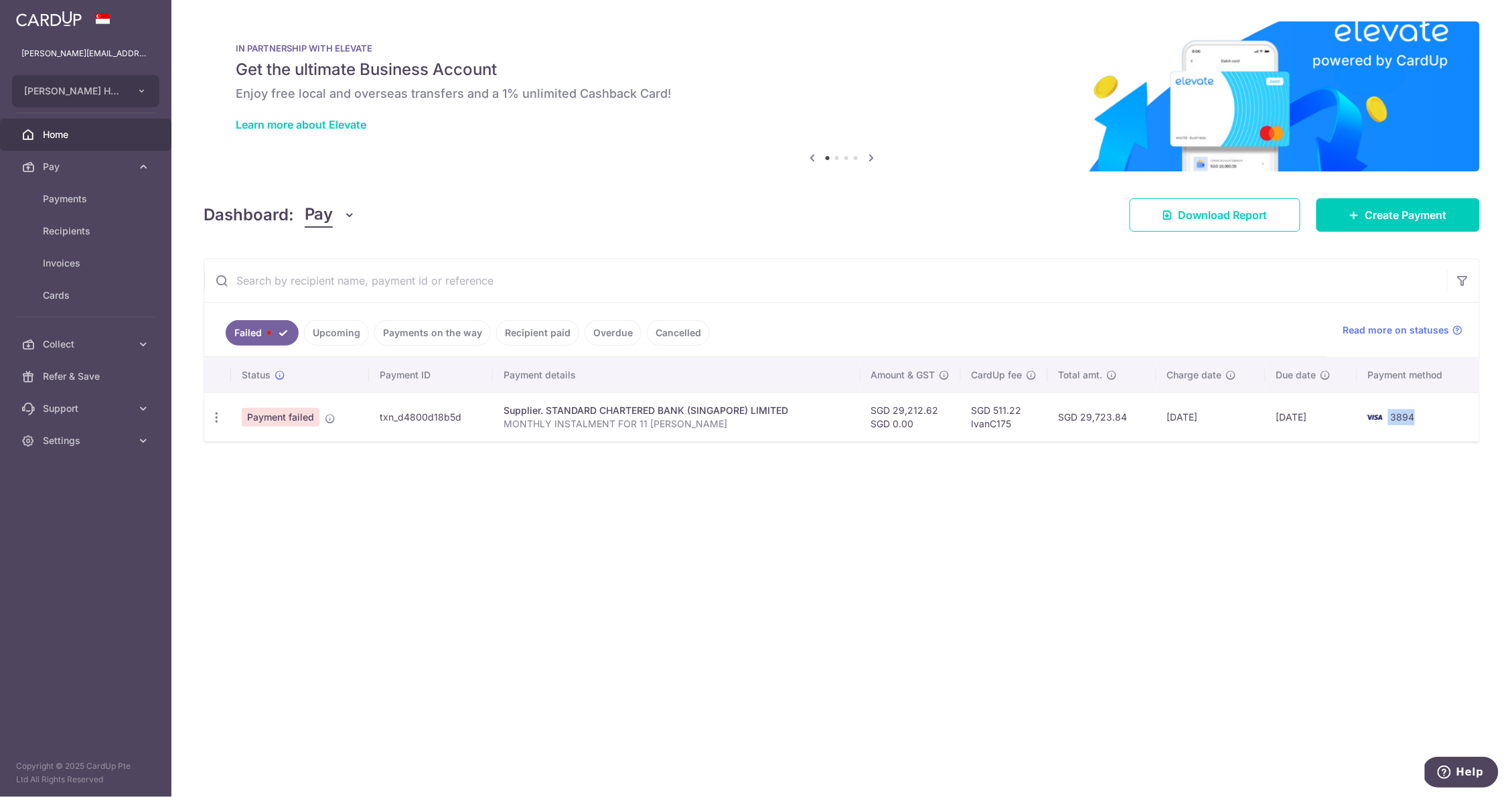
click at [1423, 431] on td "3894" at bounding box center [1418, 417] width 122 height 49
click at [1420, 427] on td "3894" at bounding box center [1418, 417] width 122 height 49
click at [1281, 565] on div "× Pause Schedule Pause all future payments in this series Pause just this one p…" at bounding box center [841, 398] width 1340 height 797
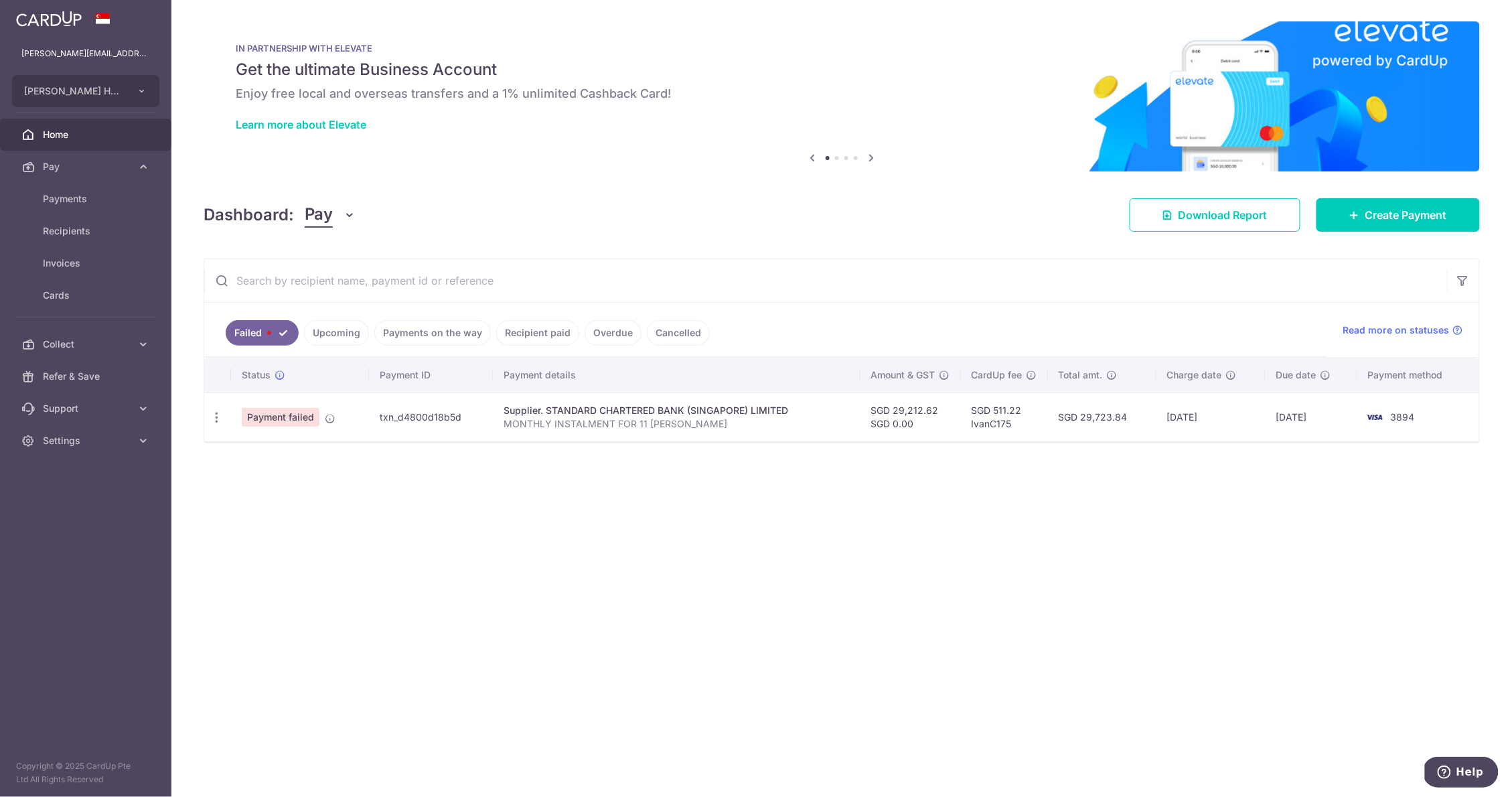
click at [820, 240] on div "× Pause Schedule Pause all future payments in this series Pause just this one p…" at bounding box center [841, 398] width 1340 height 797
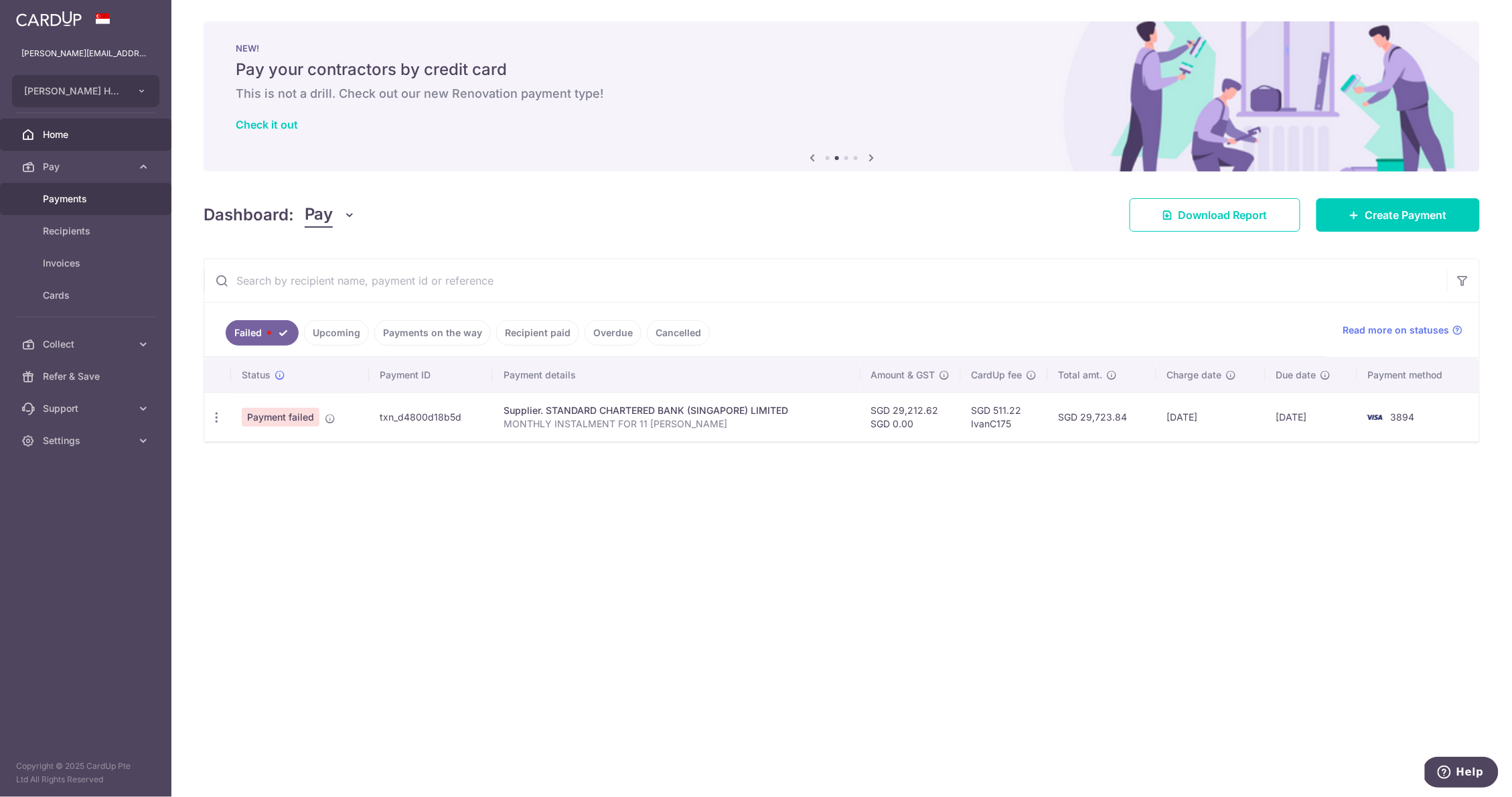
click at [60, 194] on span "Payments" at bounding box center [86, 198] width 88 height 13
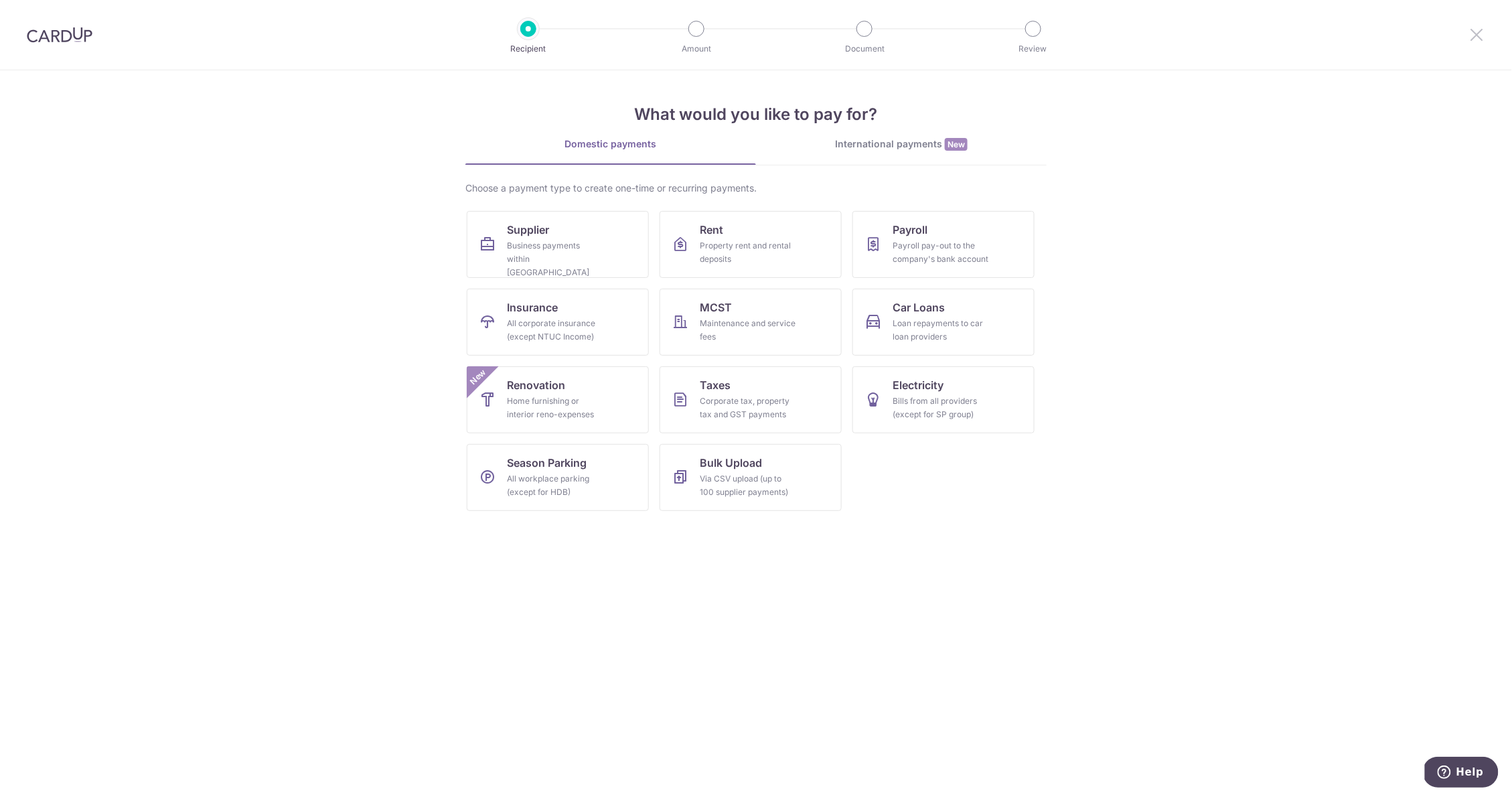
click at [1471, 36] on icon at bounding box center [1476, 34] width 16 height 17
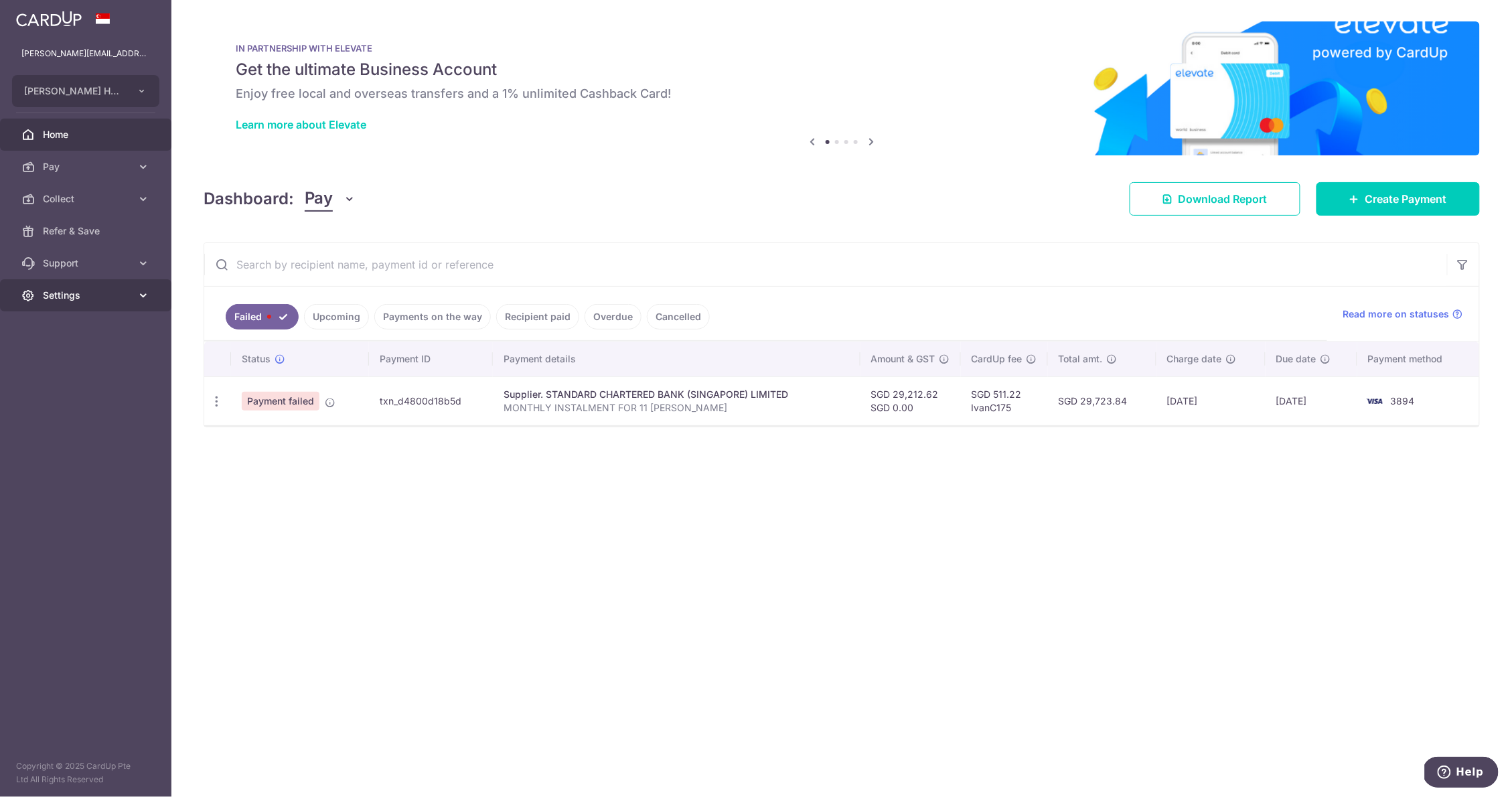
click at [68, 300] on span "Settings" at bounding box center [86, 295] width 88 height 13
click at [72, 330] on span "Account" at bounding box center [86, 327] width 88 height 13
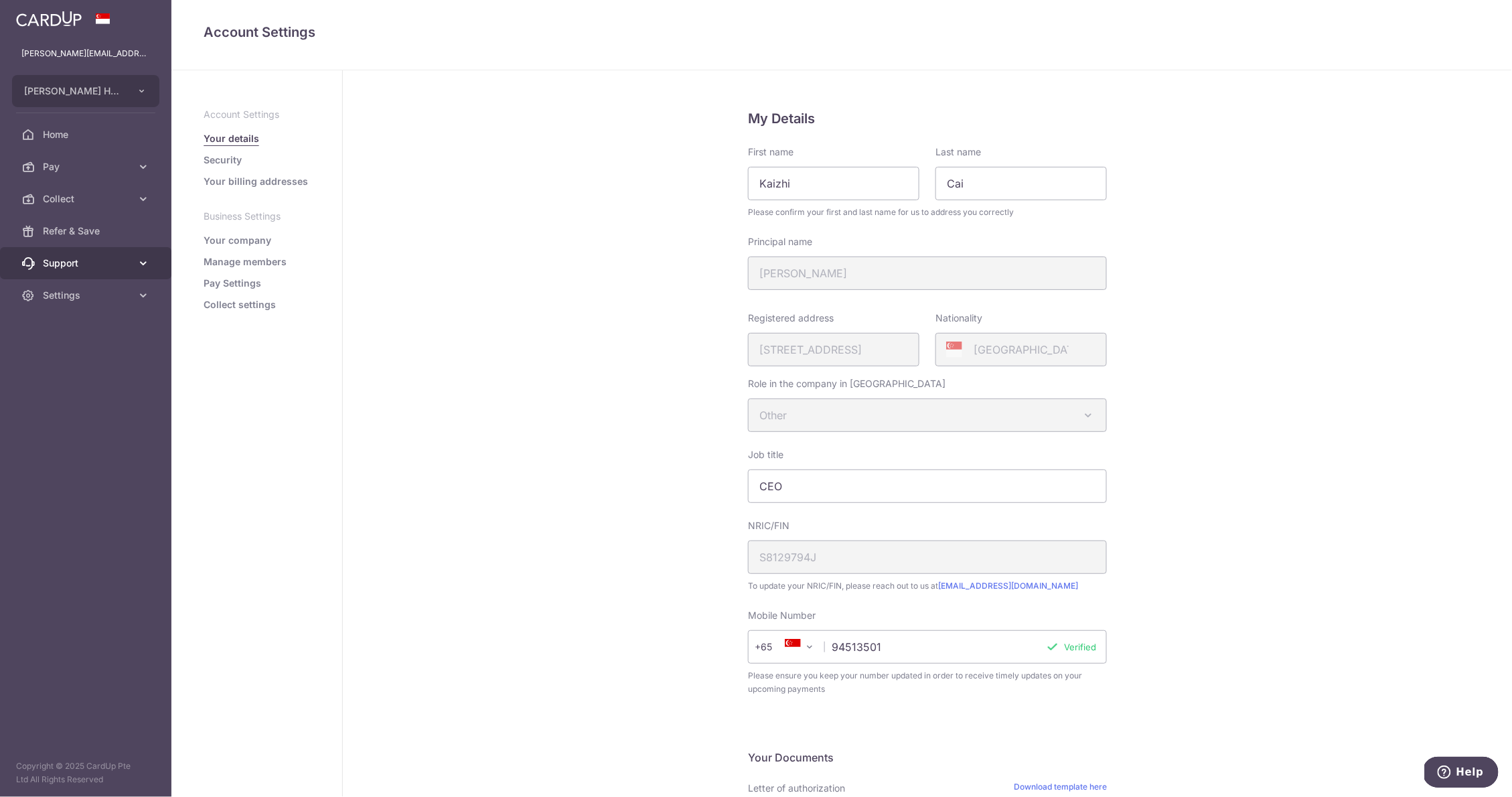
click at [78, 260] on span "Support" at bounding box center [86, 262] width 88 height 13
click at [73, 290] on span "Settings" at bounding box center [86, 295] width 88 height 13
click at [91, 174] on link "Pay" at bounding box center [85, 167] width 172 height 32
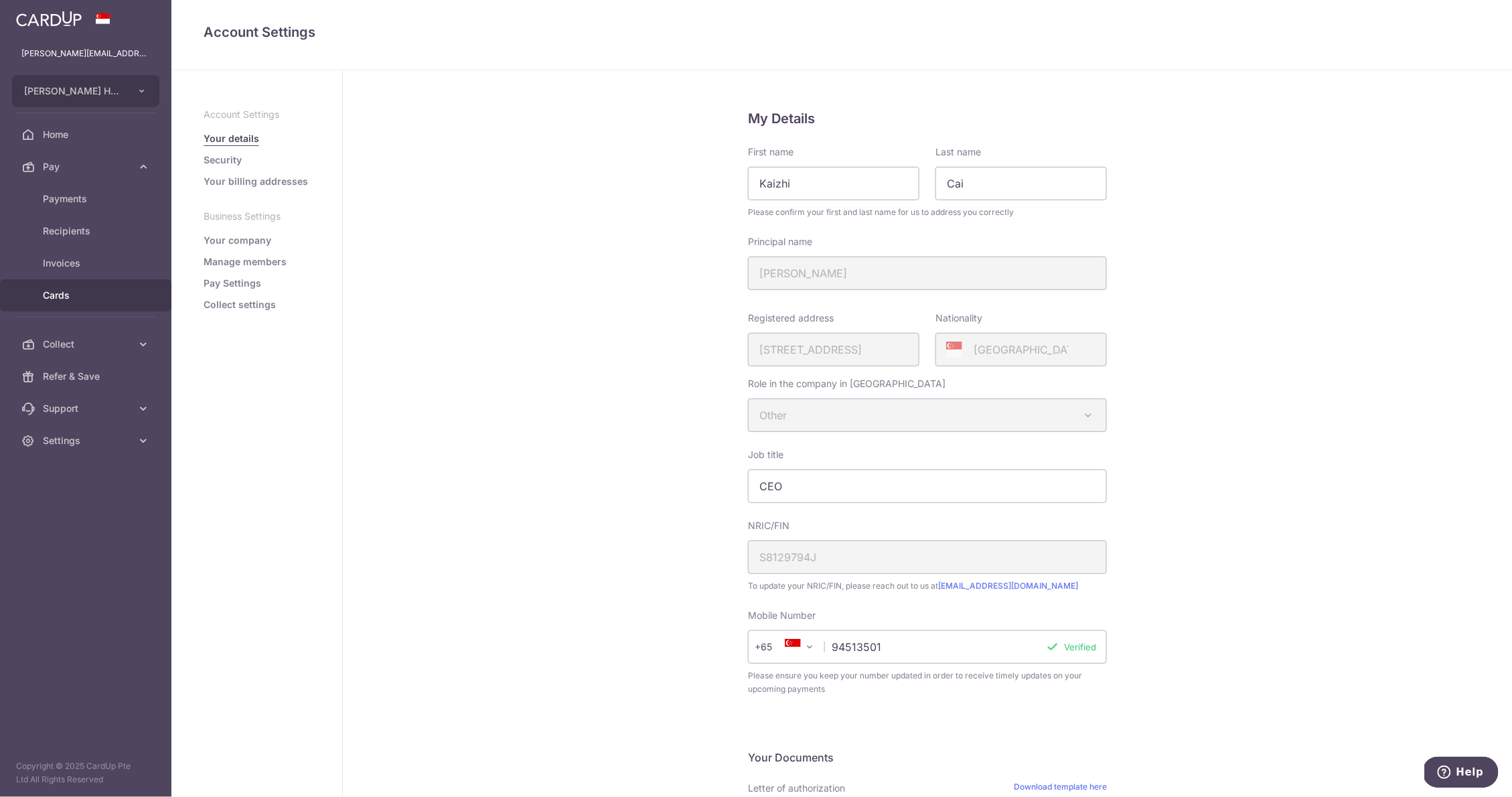
click at [65, 296] on span "Cards" at bounding box center [86, 295] width 88 height 13
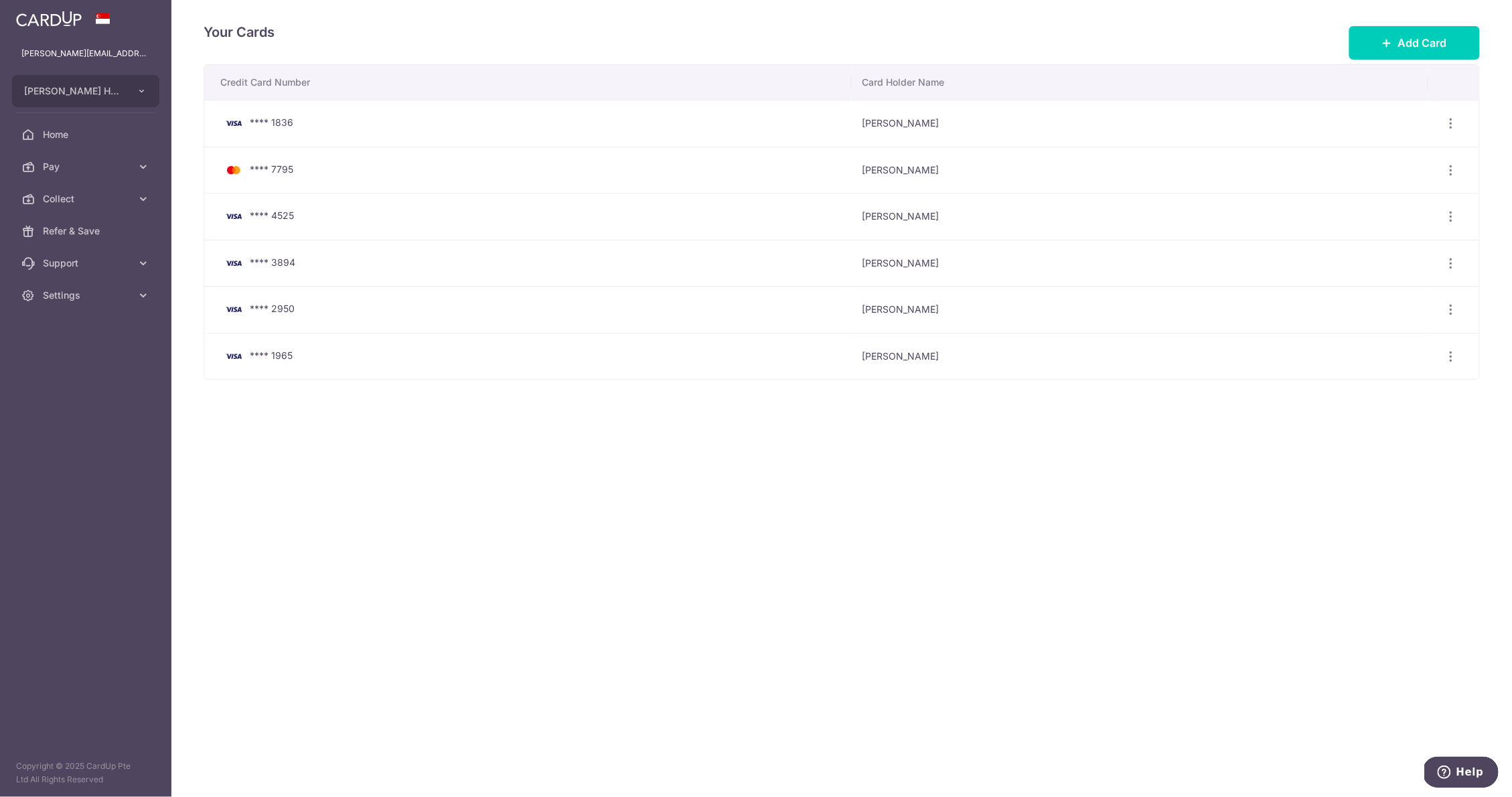
click at [285, 263] on span "**** 3894" at bounding box center [272, 262] width 45 height 11
copy span "3894"
click at [665, 526] on div "Your Cards Add Card Credit Card Number Card Holder Name **** 1836 Kaizhi Cai Vi…" at bounding box center [841, 398] width 1340 height 797
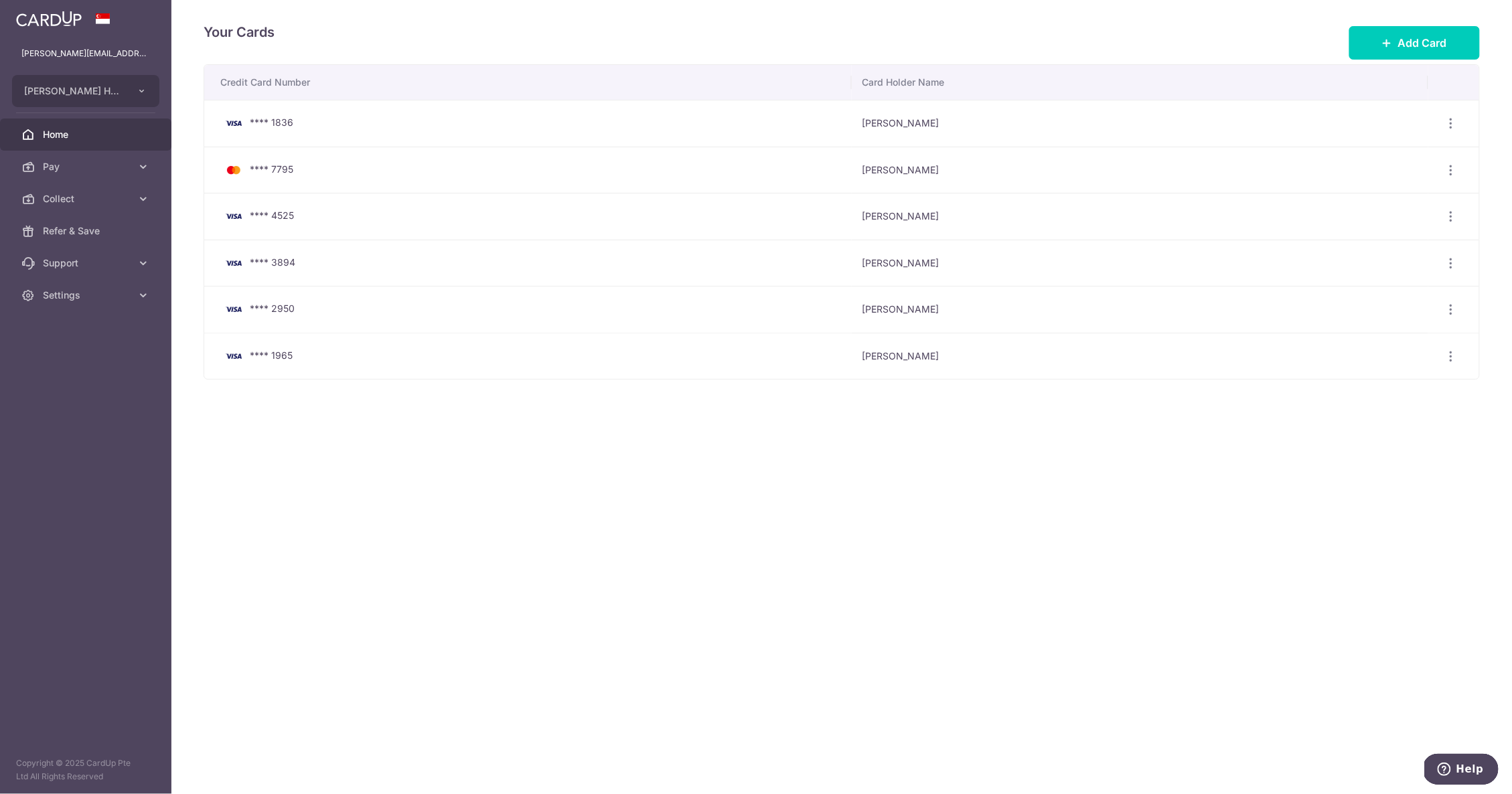
click at [60, 126] on link "Home" at bounding box center [85, 134] width 172 height 32
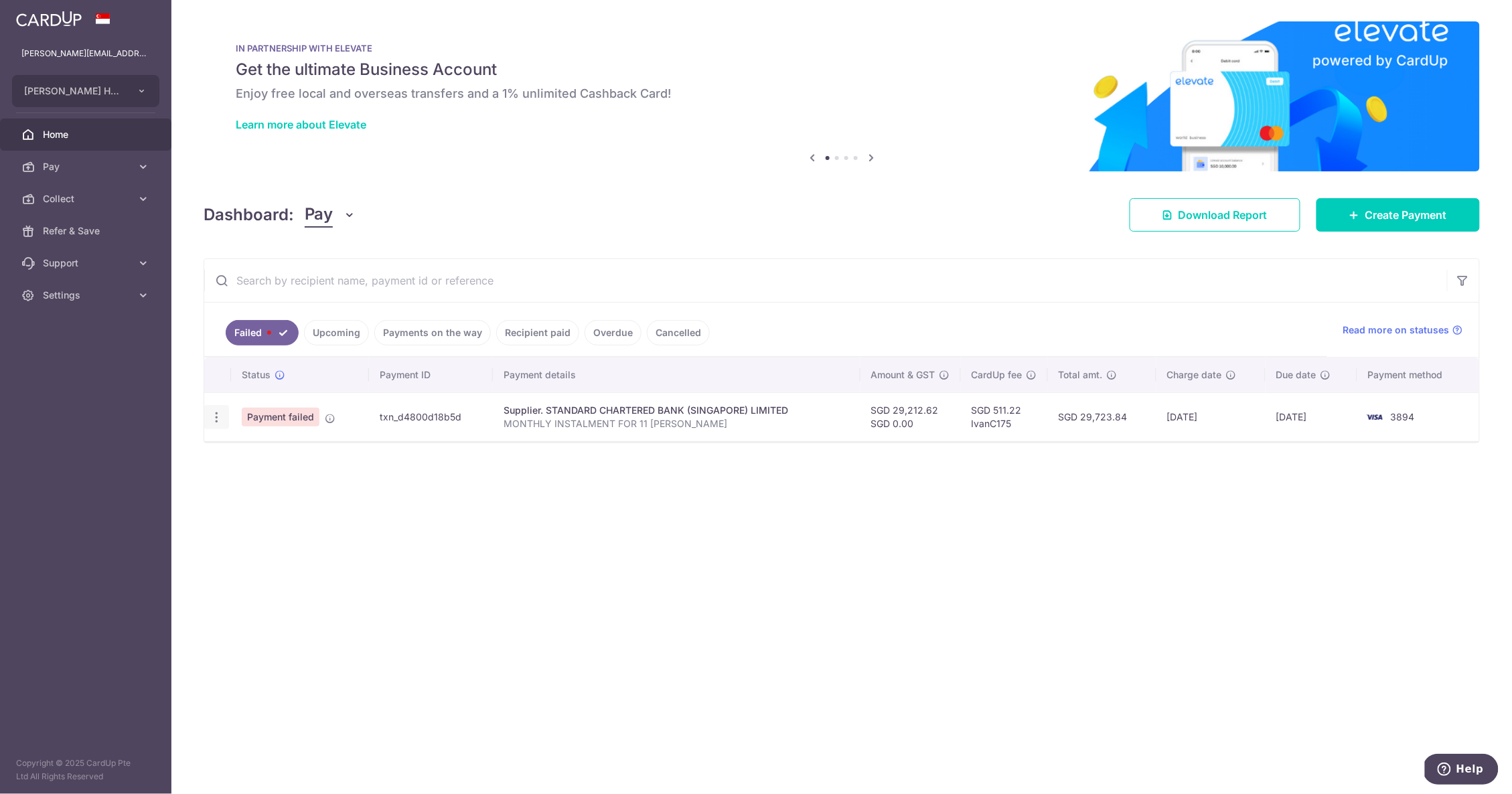
click at [208, 421] on div "Update payment" at bounding box center [216, 417] width 24 height 24
click at [215, 419] on icon "button" at bounding box center [216, 417] width 14 height 14
click at [265, 452] on span "Update payment" at bounding box center [288, 453] width 91 height 16
radio input "true"
type input "29,212.62"
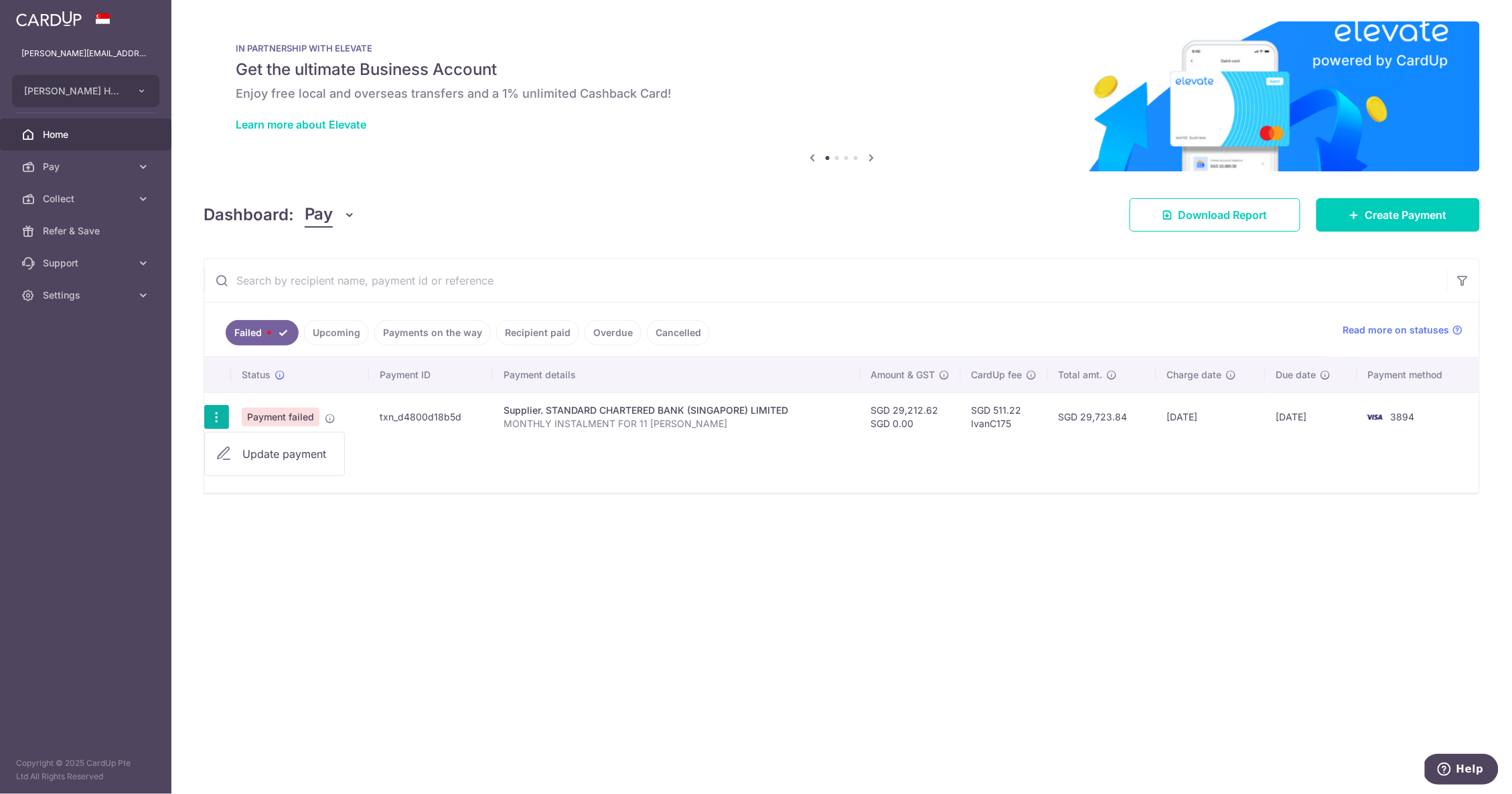
type input "0.00"
type input "MONTHLY INSTALMENT FOR 11 [PERSON_NAME]"
type input "11 Hamilton"
type input "IvanC175"
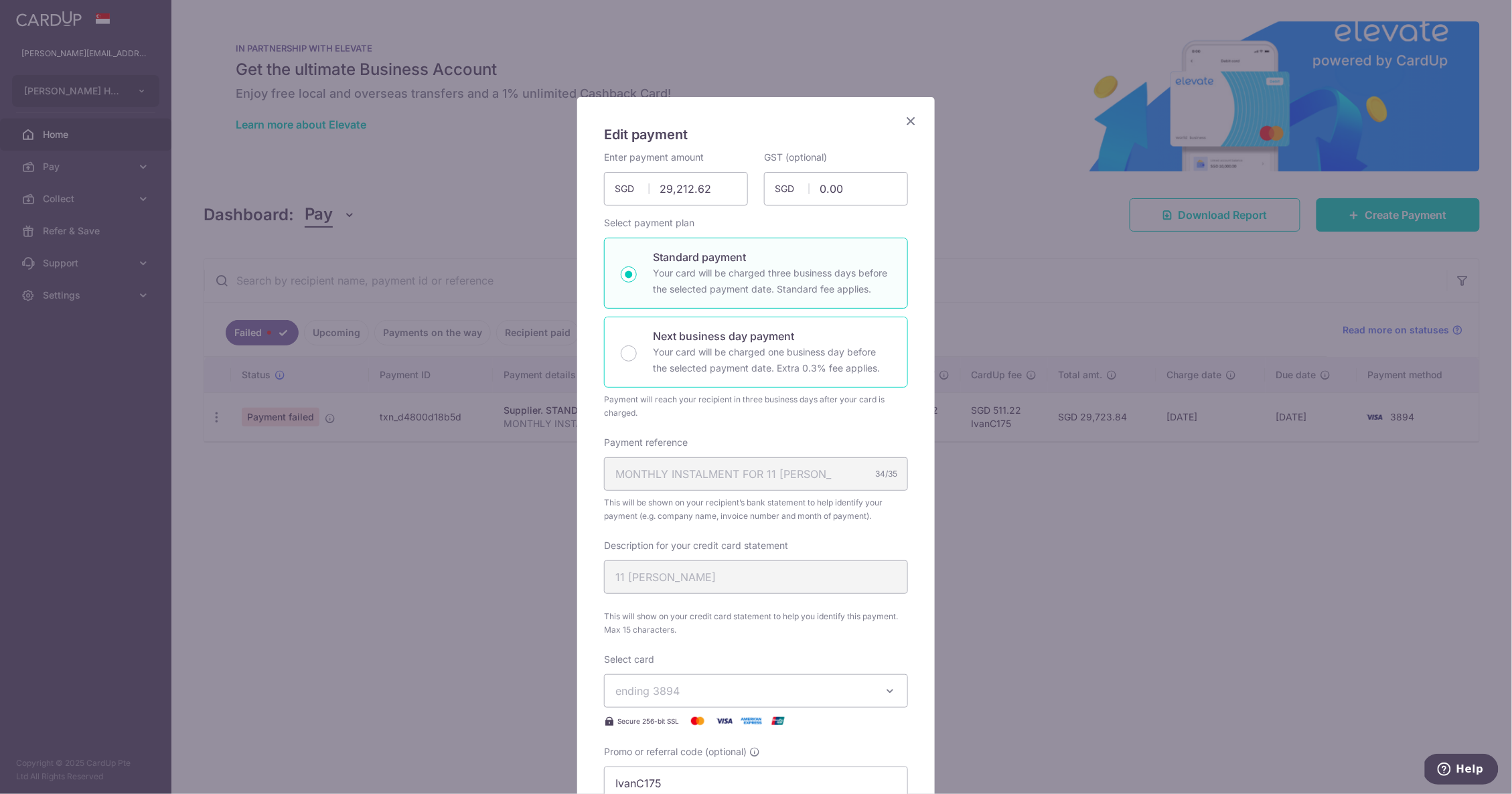
scroll to position [405, 0]
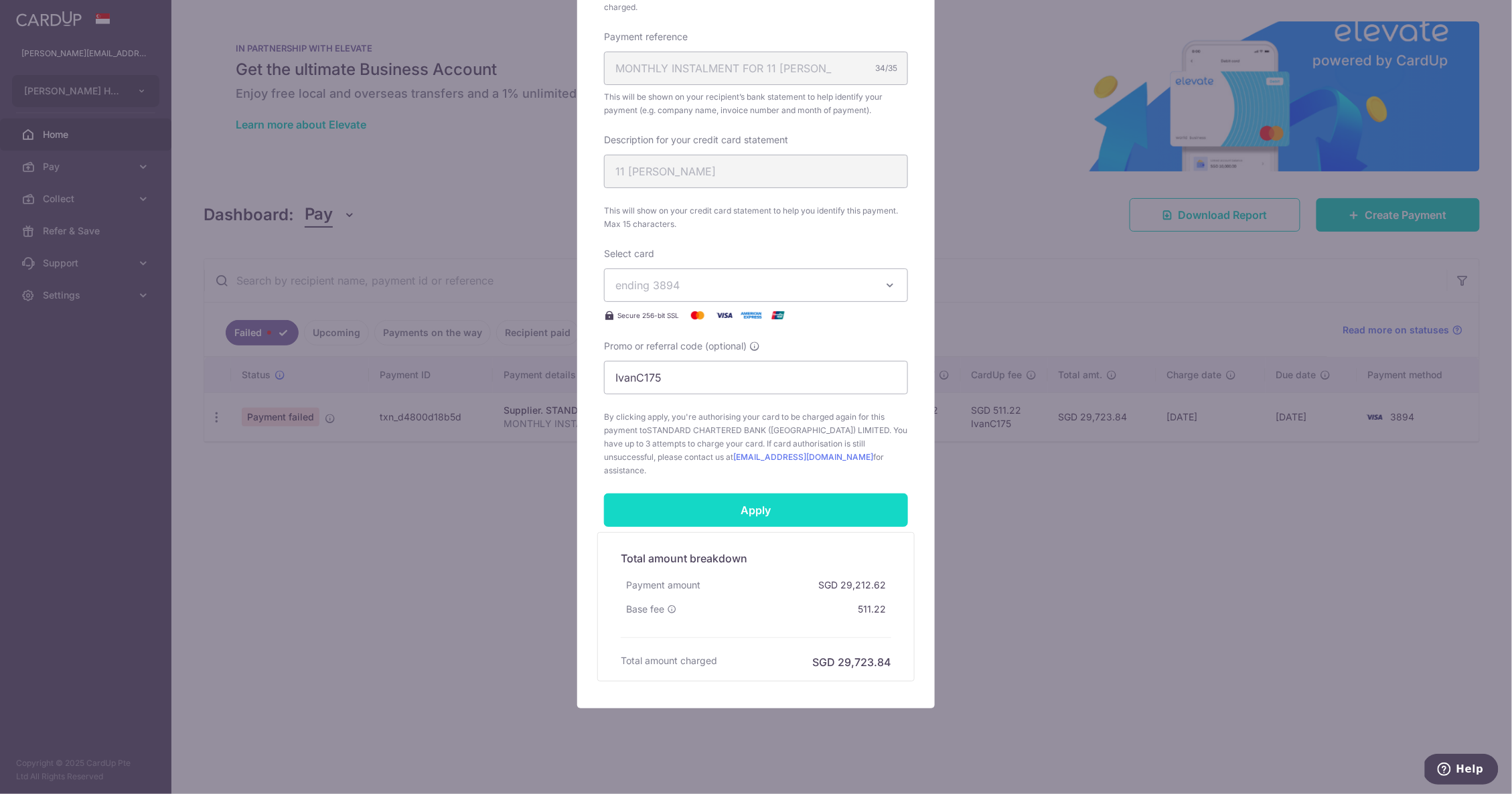
click at [770, 493] on input "Apply" at bounding box center [756, 510] width 304 height 33
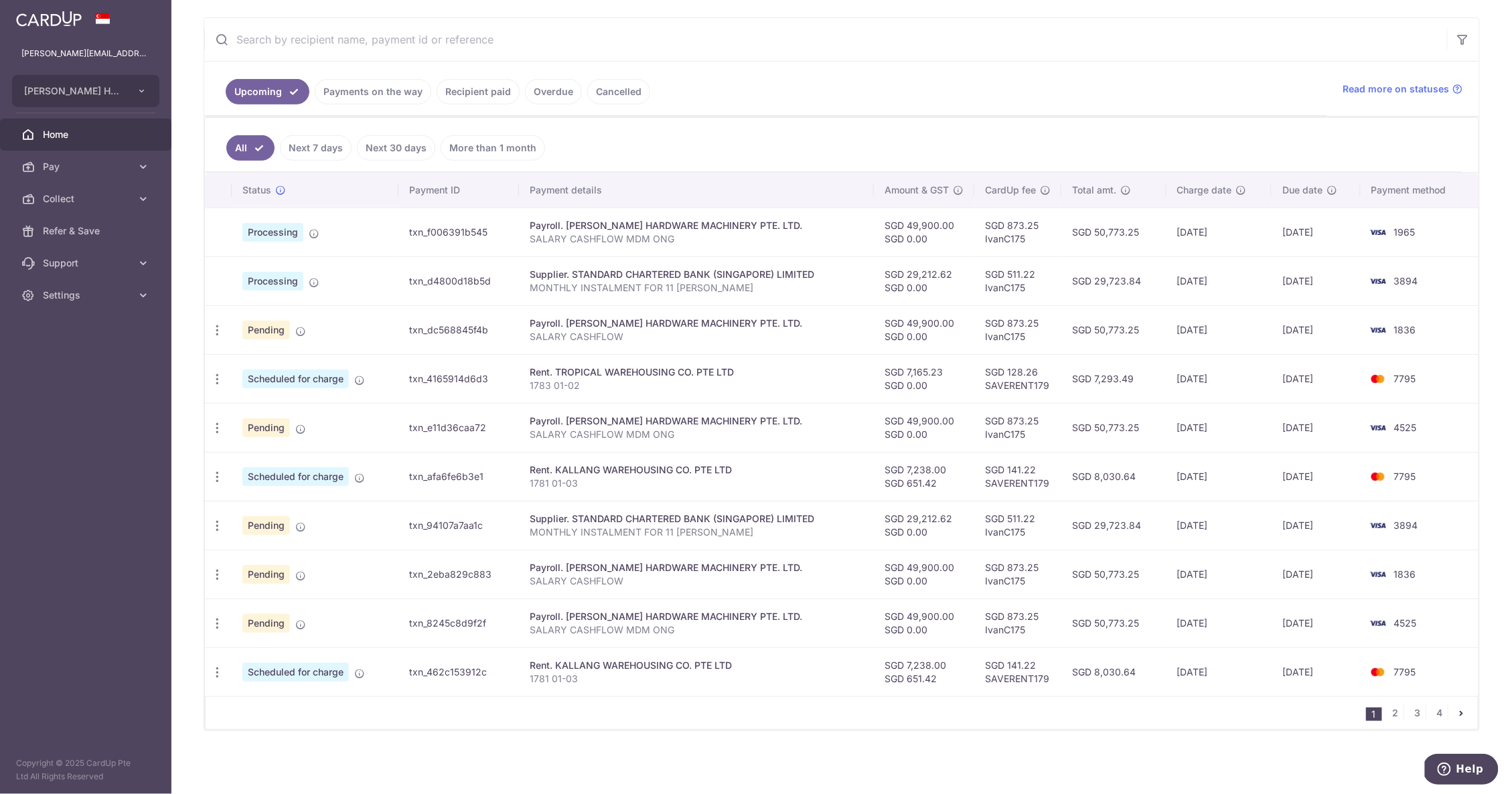
scroll to position [247, 0]
click at [78, 166] on span "Pay" at bounding box center [86, 166] width 88 height 13
click at [68, 201] on span "Payments" at bounding box center [86, 198] width 88 height 13
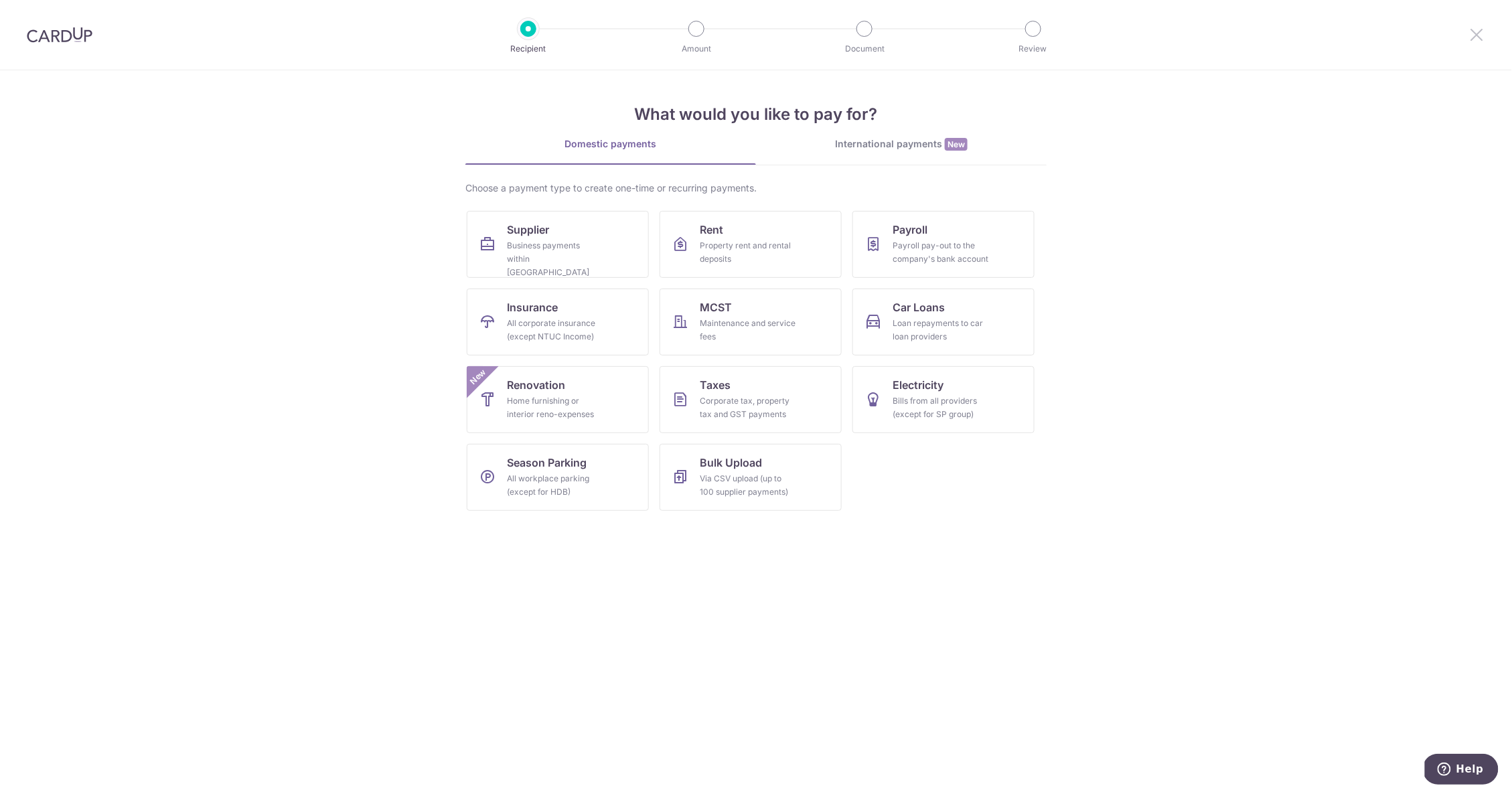
click at [1479, 32] on icon at bounding box center [1476, 34] width 16 height 17
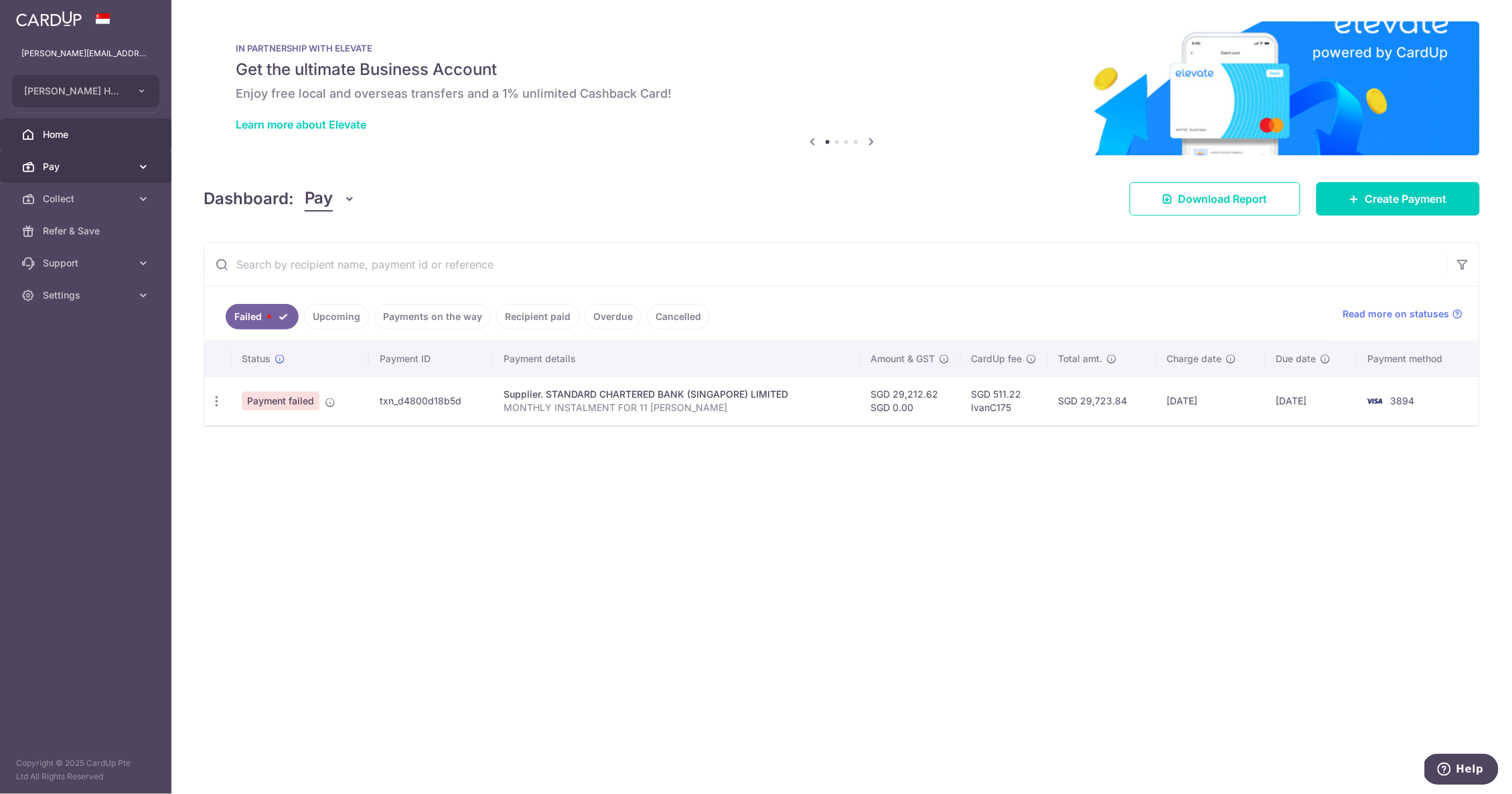
click at [88, 168] on span "Pay" at bounding box center [86, 166] width 88 height 13
click at [78, 197] on span "Payments" at bounding box center [86, 198] width 88 height 13
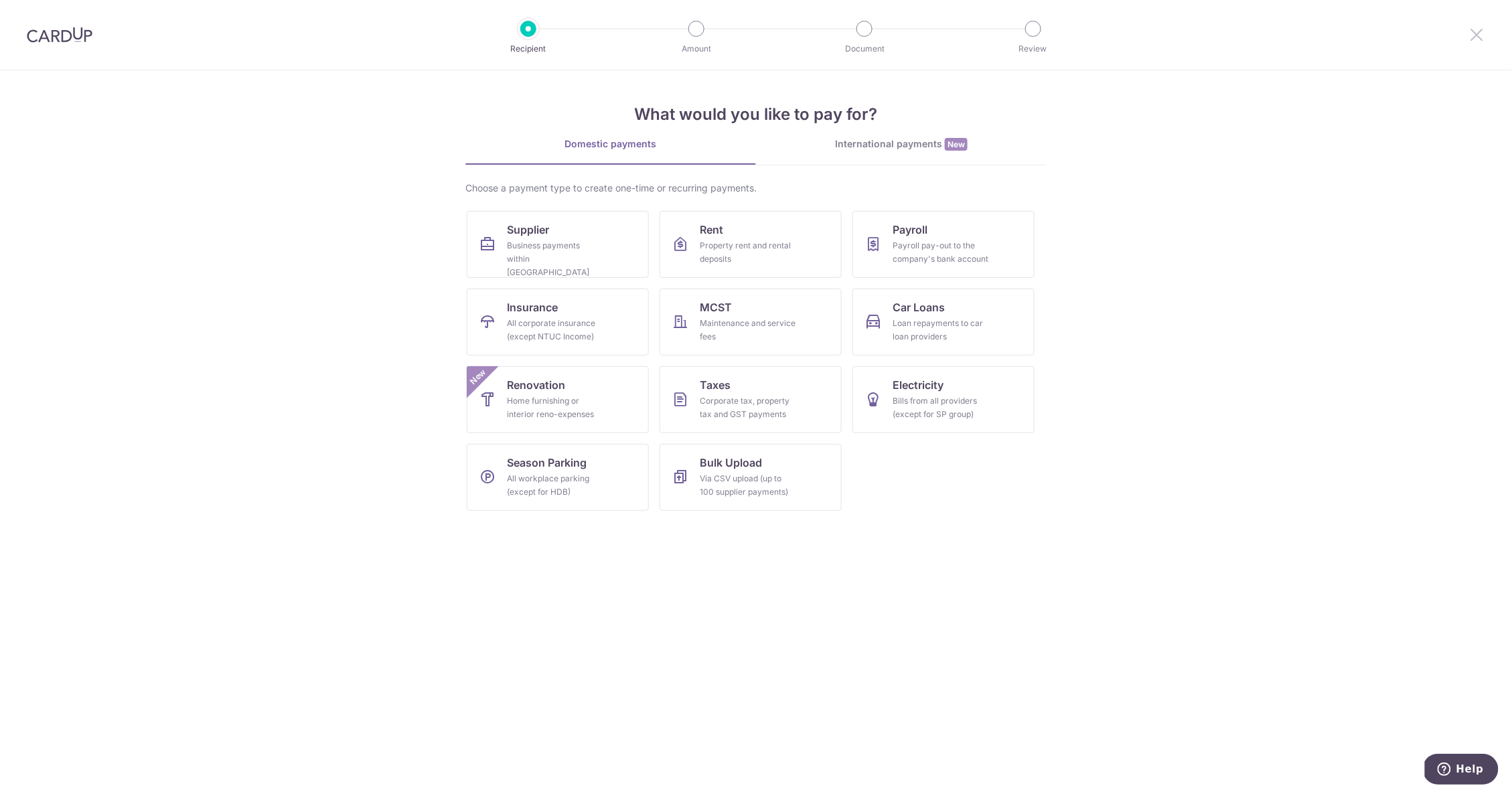
click at [1481, 27] on icon at bounding box center [1476, 34] width 16 height 17
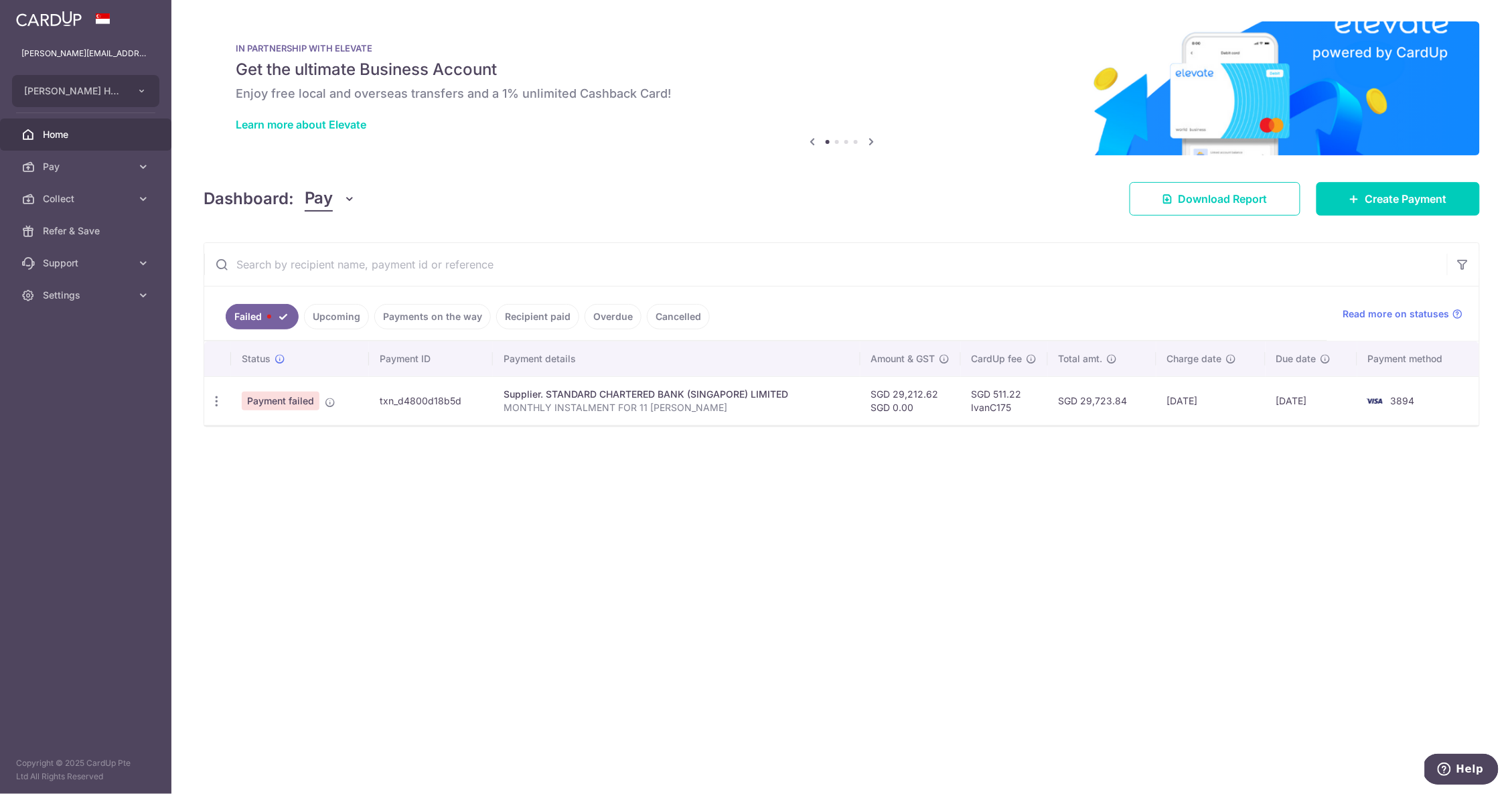
click at [344, 315] on link "Upcoming" at bounding box center [337, 316] width 65 height 25
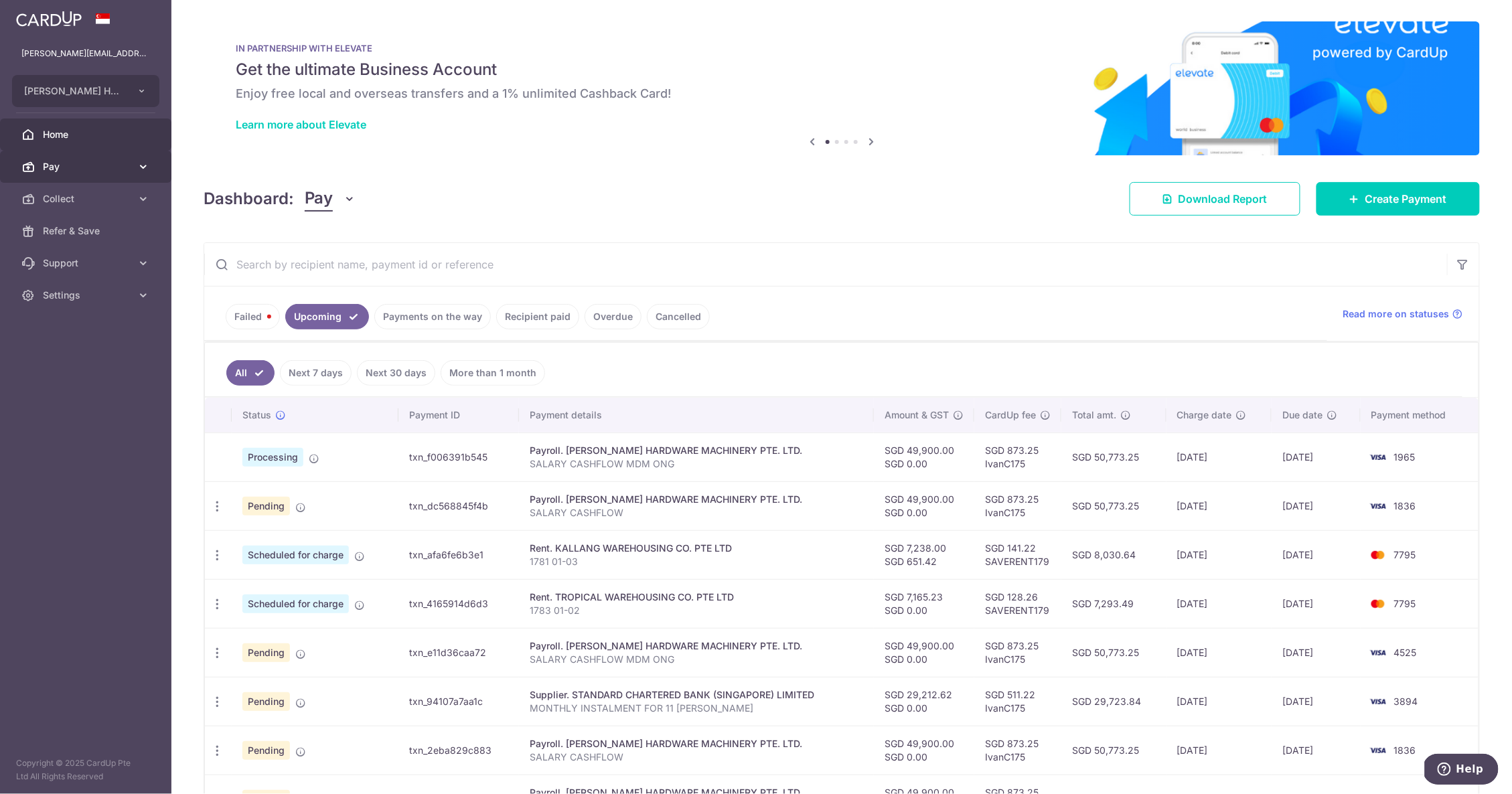
click at [138, 167] on icon at bounding box center [143, 166] width 13 height 13
click at [143, 164] on icon at bounding box center [143, 166] width 13 height 13
click at [487, 373] on link "More than 1 month" at bounding box center [493, 372] width 105 height 25
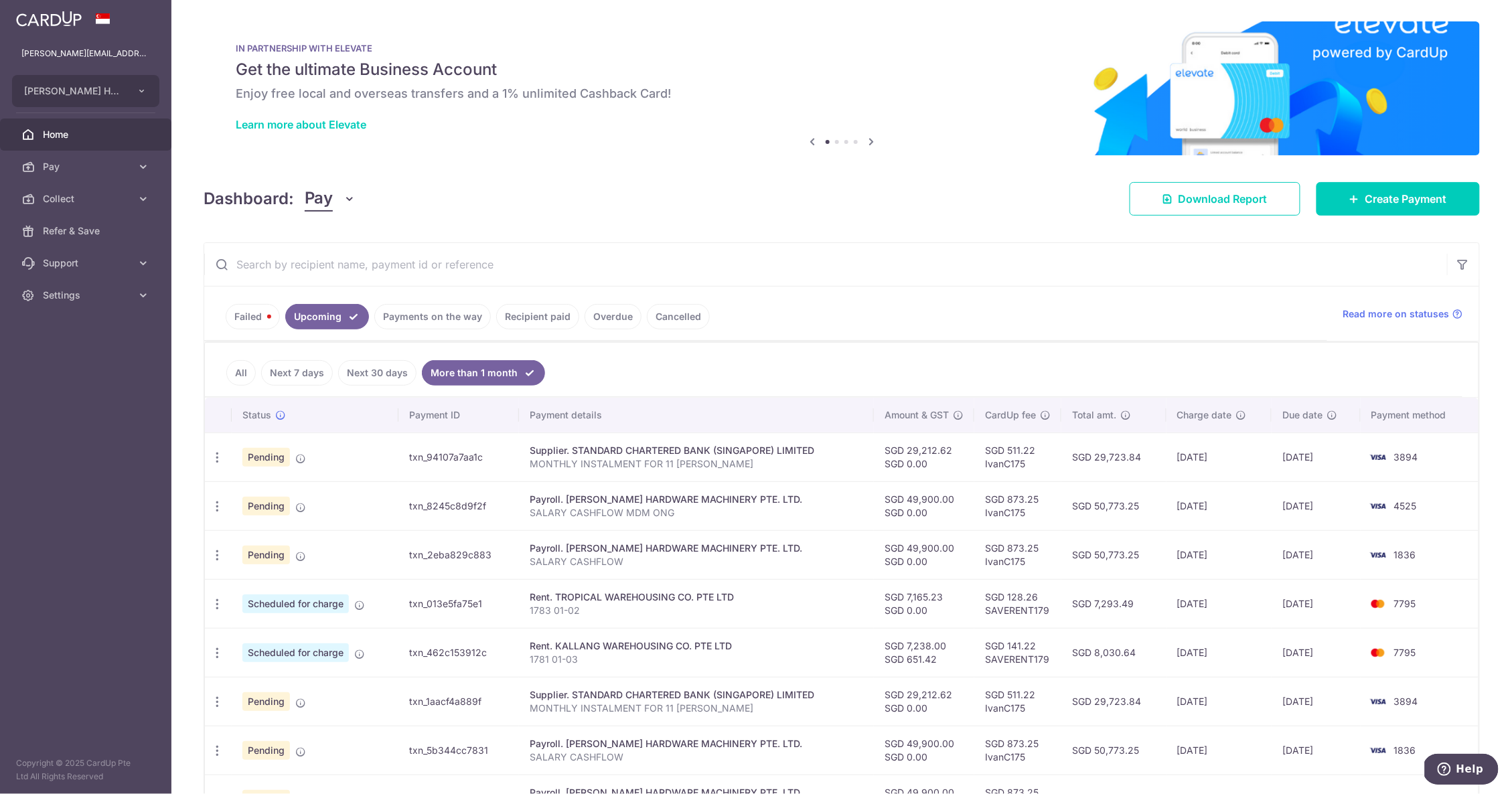
click at [382, 368] on link "Next 30 days" at bounding box center [378, 372] width 78 height 25
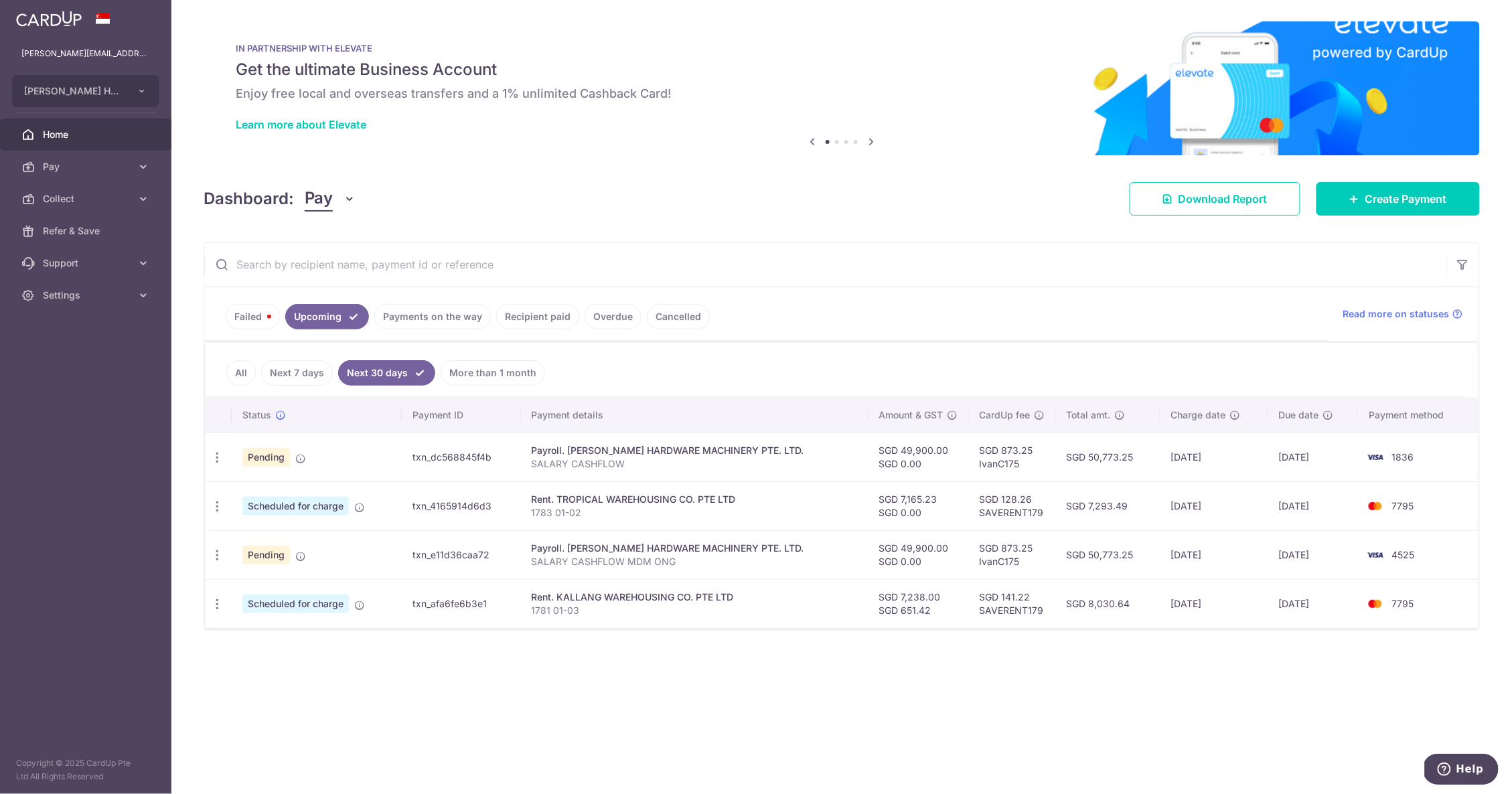
click at [495, 375] on link "More than 1 month" at bounding box center [493, 372] width 105 height 25
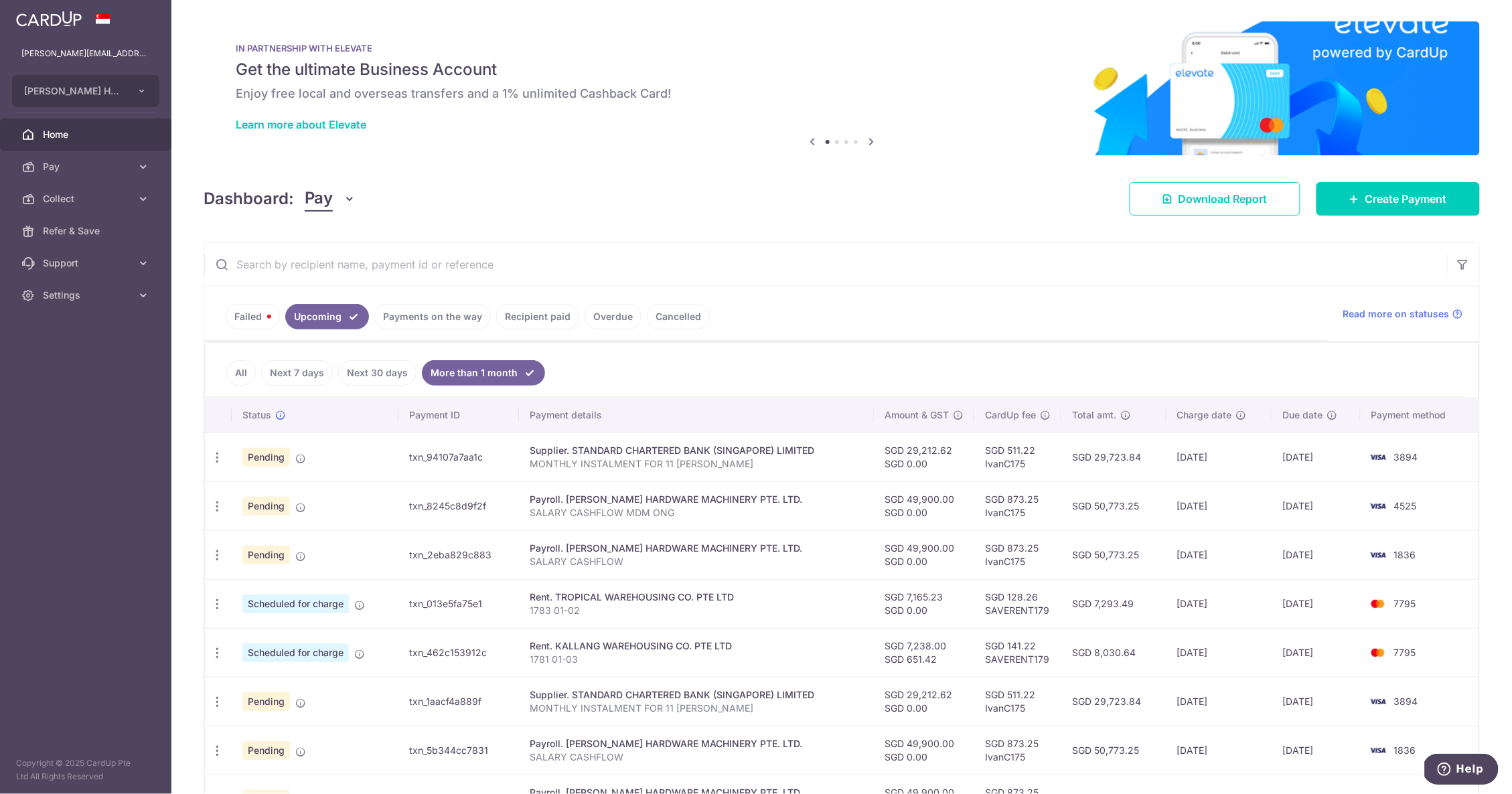
click at [398, 373] on link "Next 30 days" at bounding box center [378, 372] width 78 height 25
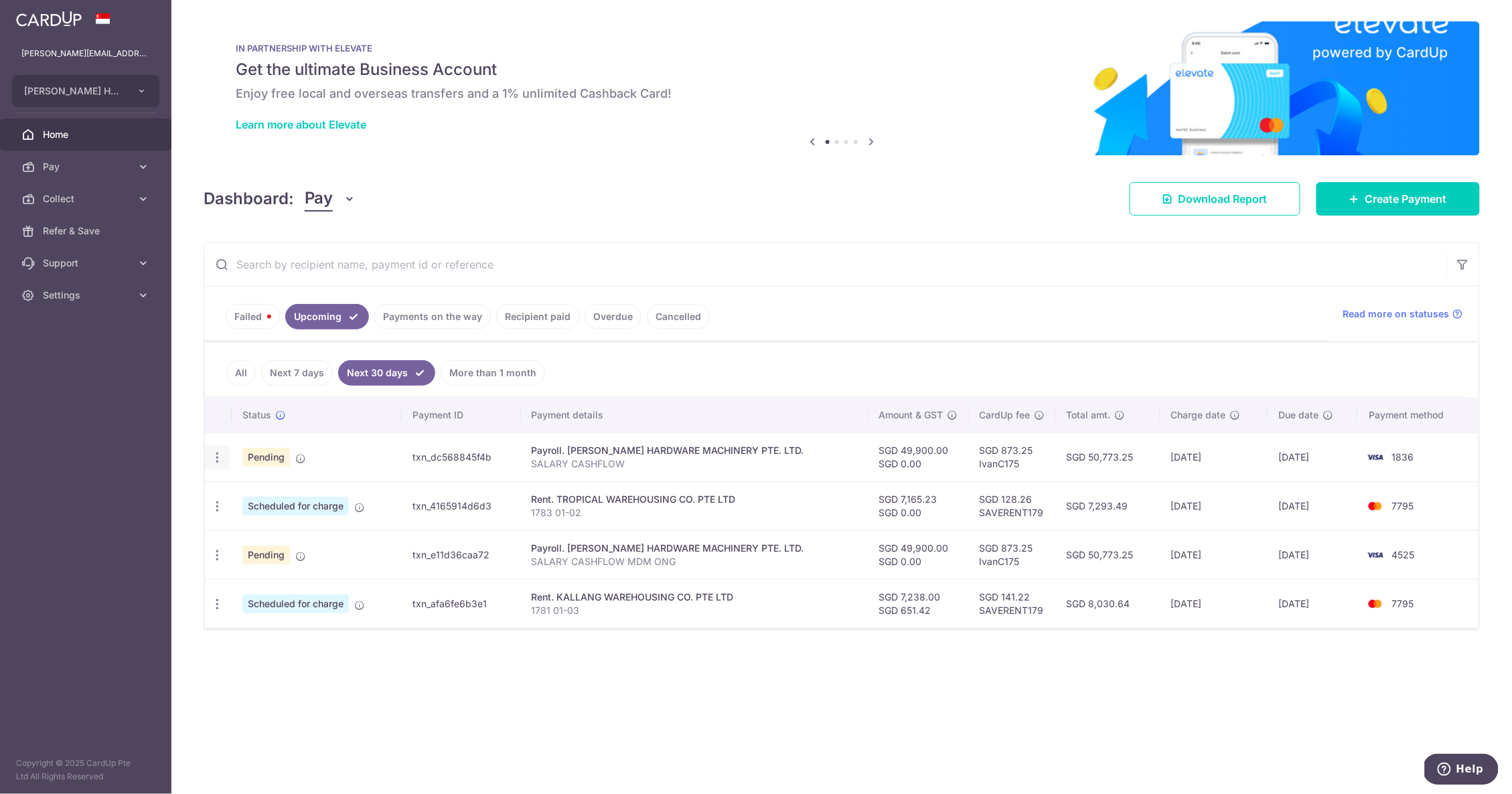
click at [212, 465] on icon "button" at bounding box center [217, 458] width 14 height 14
click at [248, 495] on span "Update payment" at bounding box center [289, 493] width 91 height 16
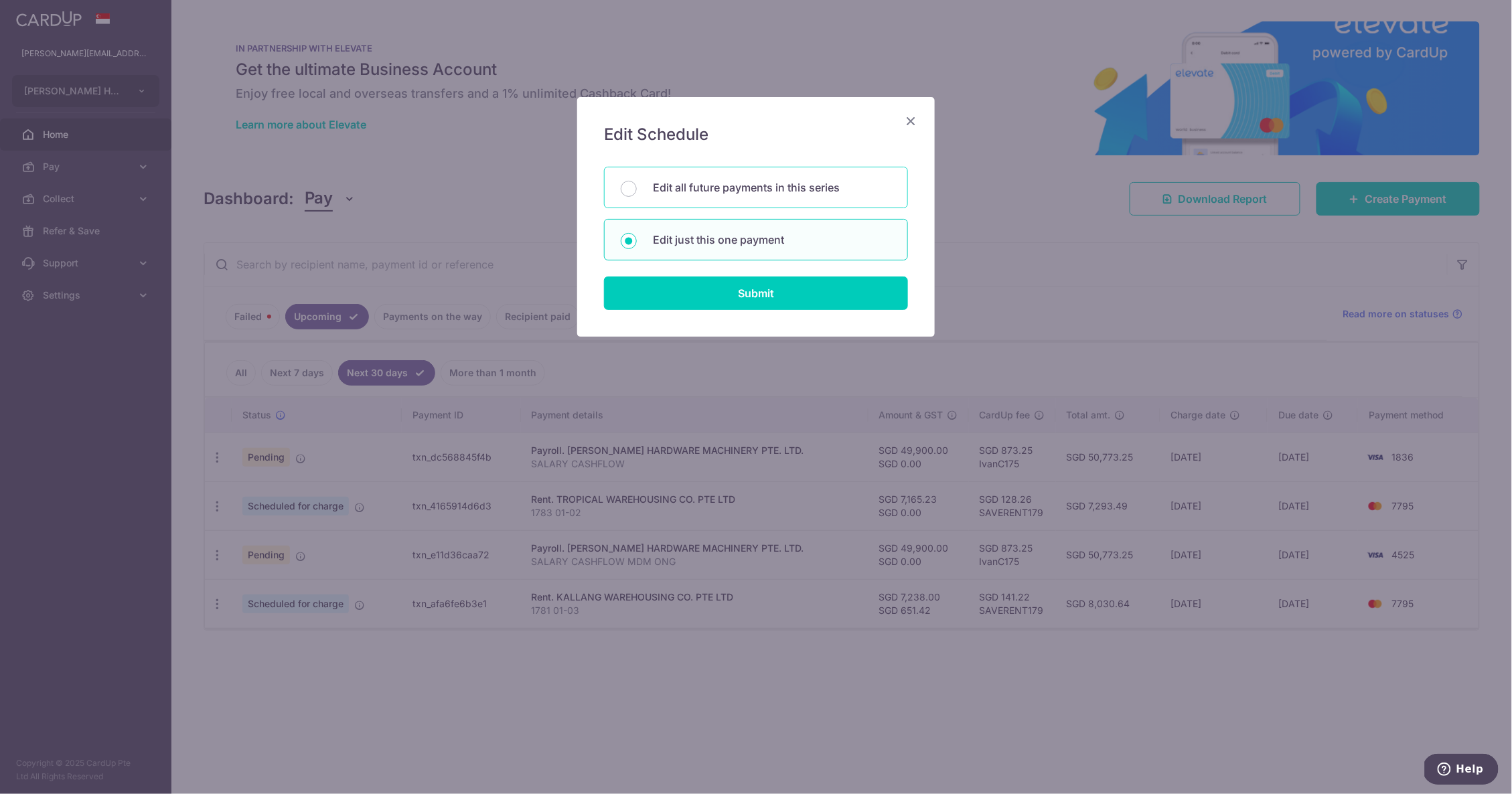
click at [739, 200] on div "Edit all future payments in this series" at bounding box center [756, 187] width 304 height 42
radio input "true"
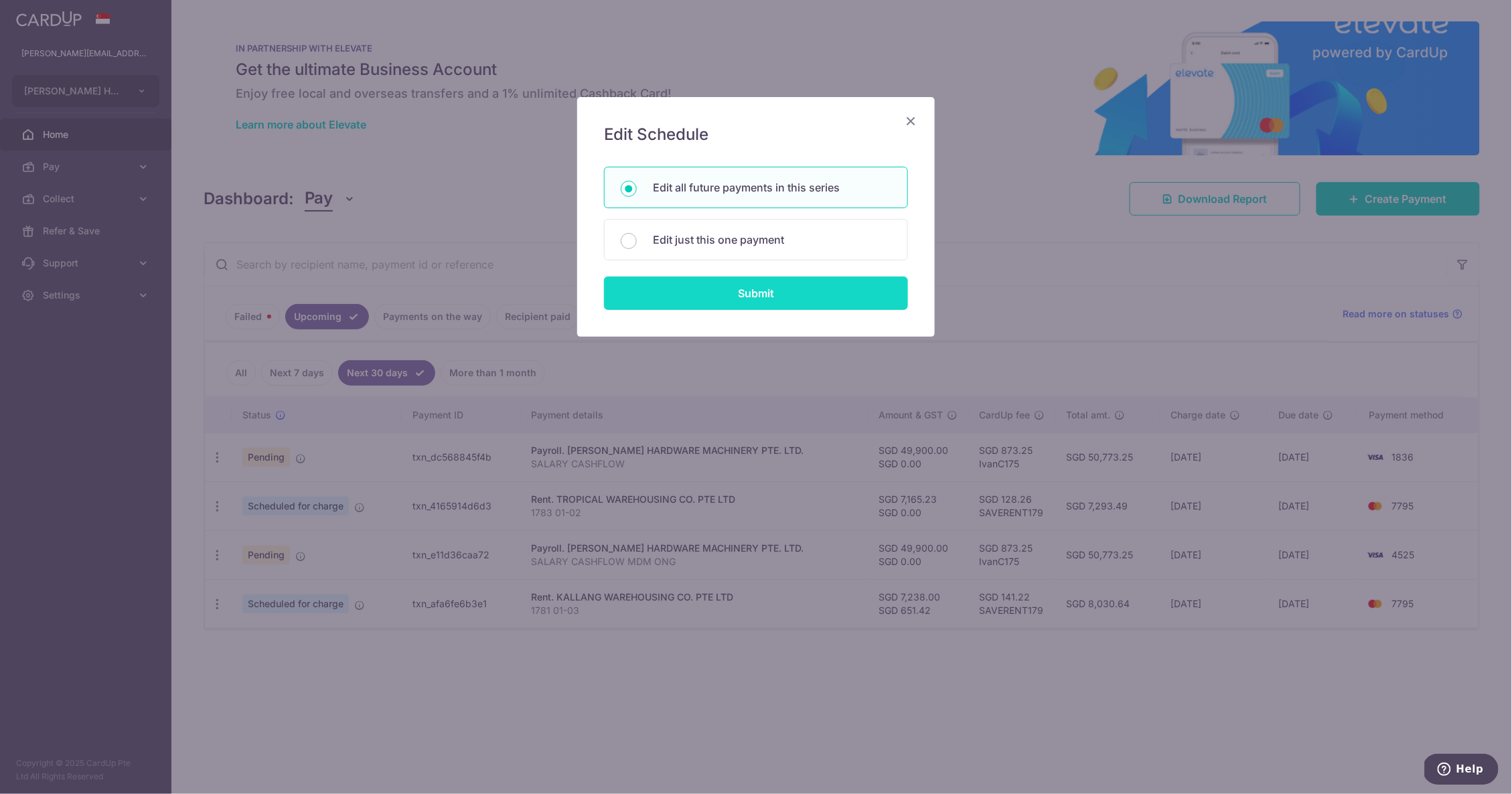
click at [726, 298] on input "Submit" at bounding box center [756, 293] width 304 height 33
radio input "true"
type input "49,900.00"
type input "SALARY CASHFLOW"
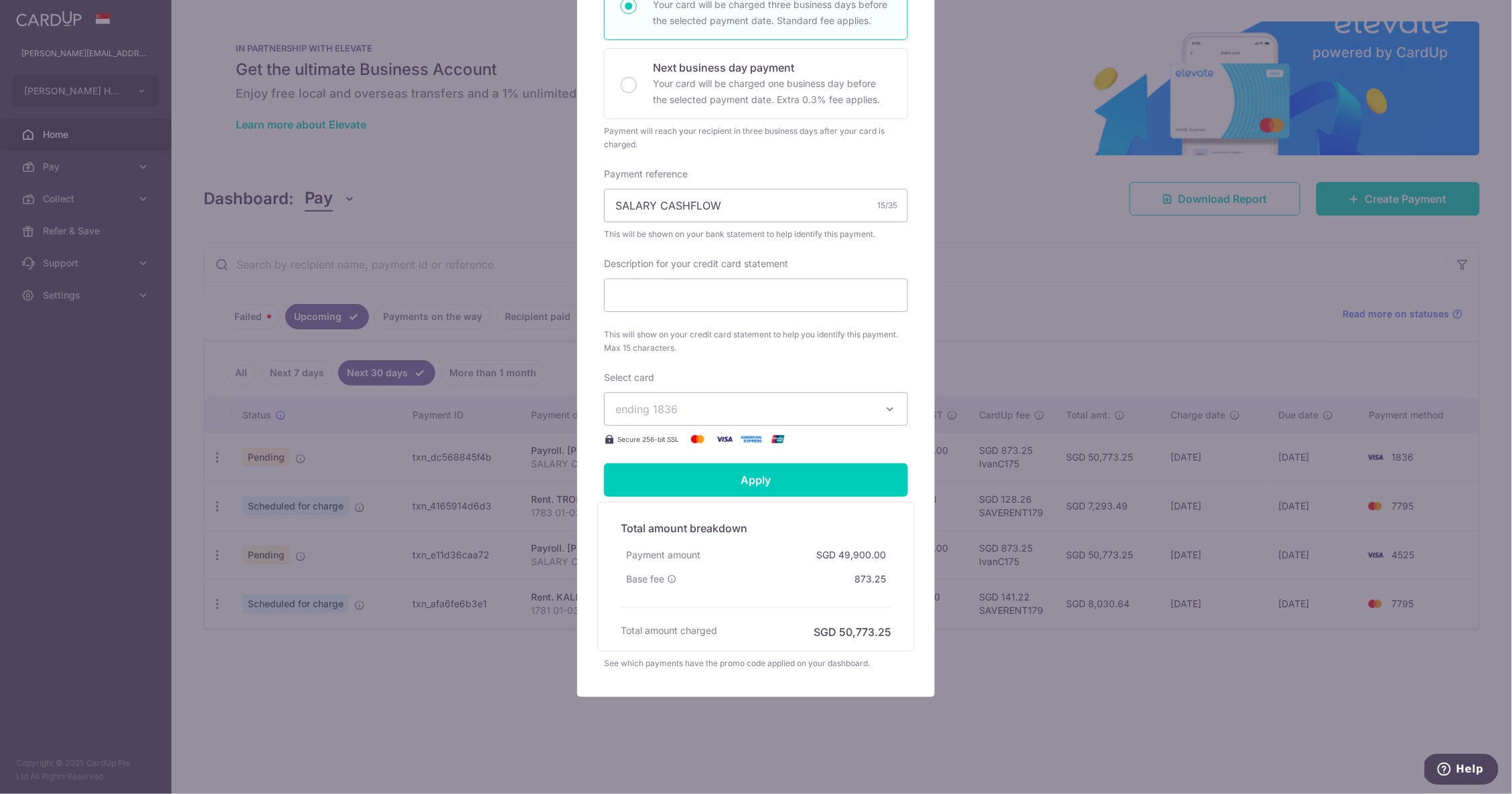
scroll to position [327, 0]
click at [766, 408] on span "ending 1836" at bounding box center [744, 409] width 257 height 16
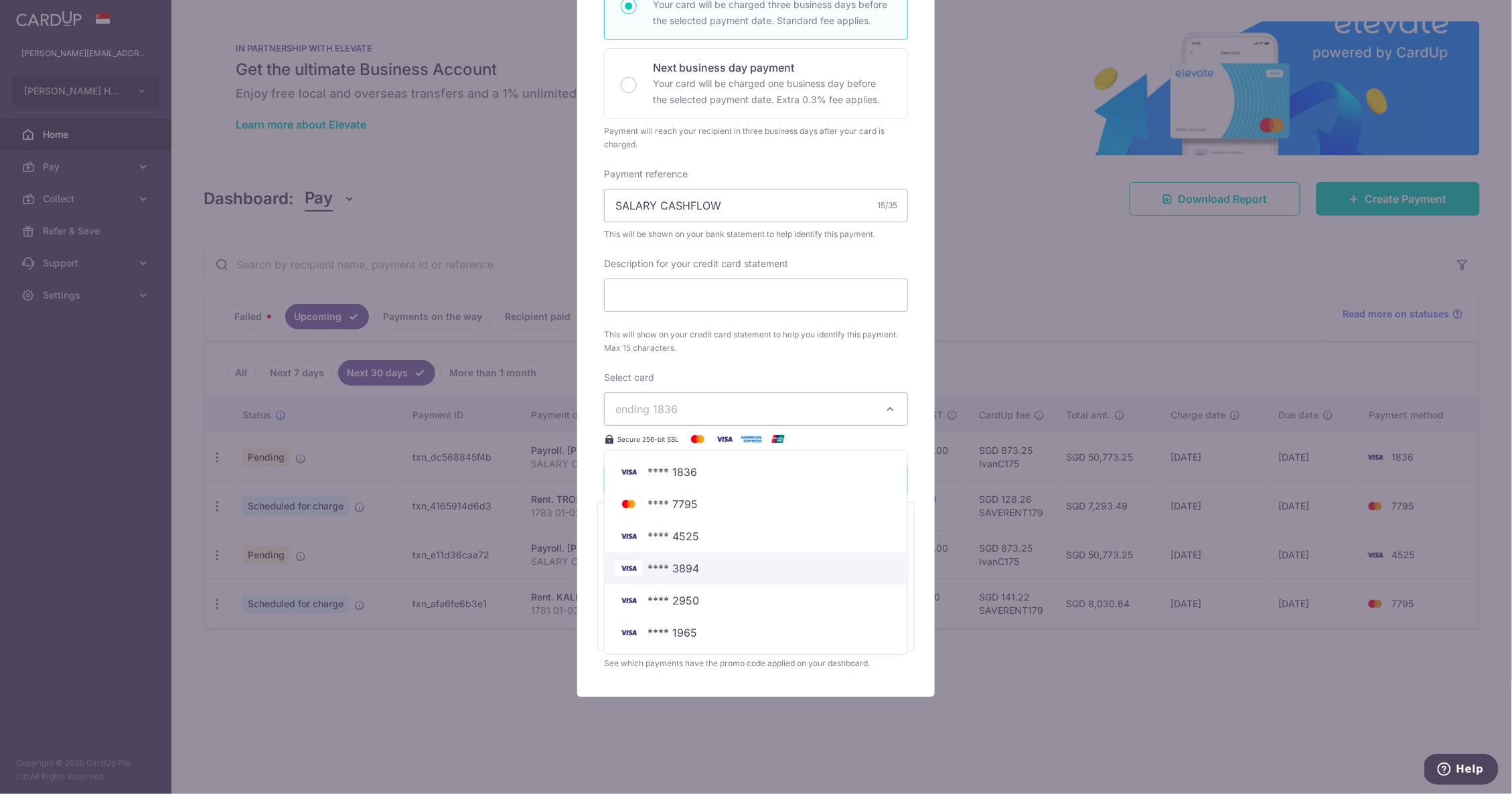
scroll to position [325, 0]
click at [751, 638] on span "**** 1965" at bounding box center [756, 632] width 281 height 16
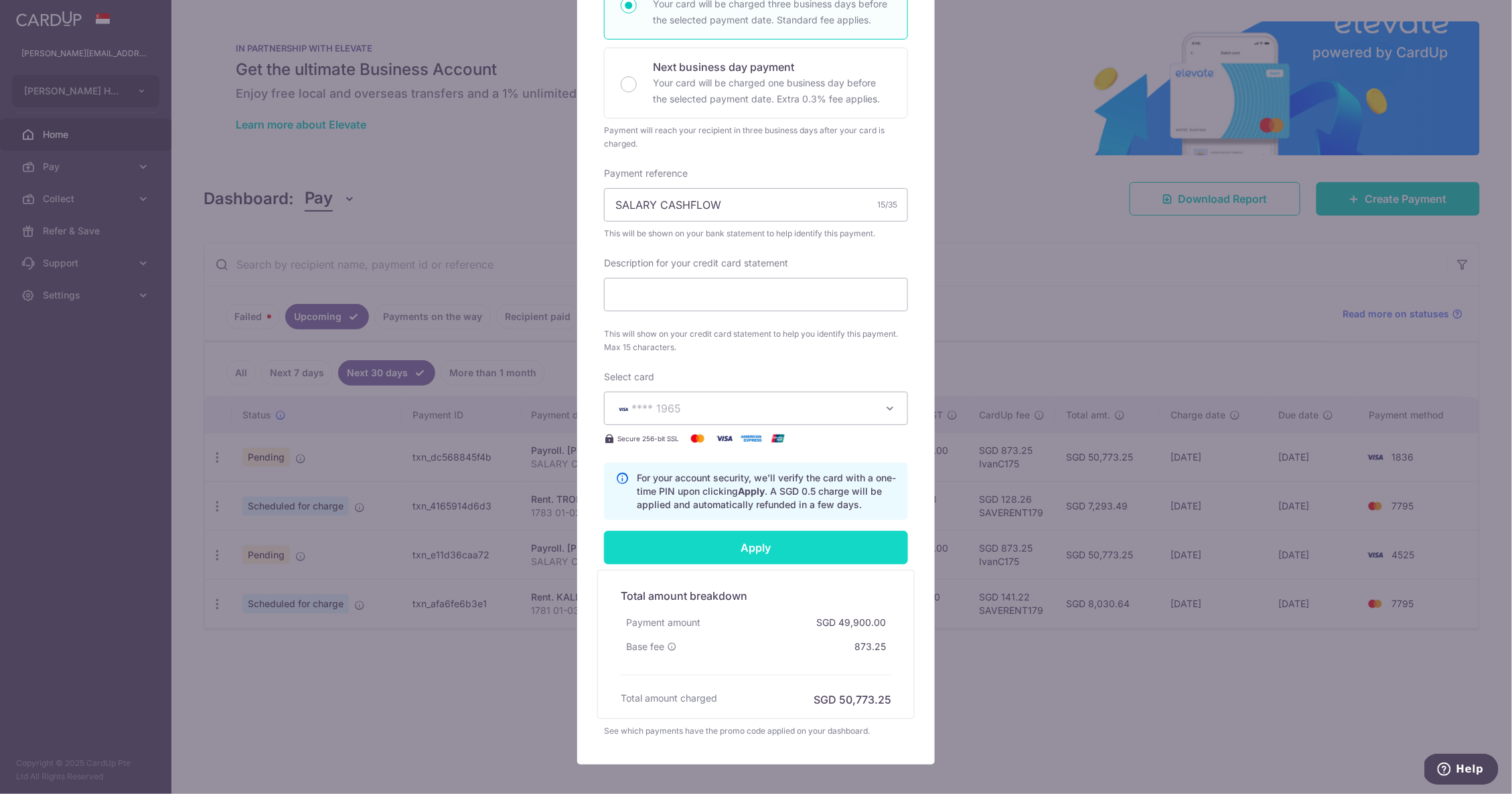
click at [780, 550] on input "Apply" at bounding box center [756, 547] width 304 height 33
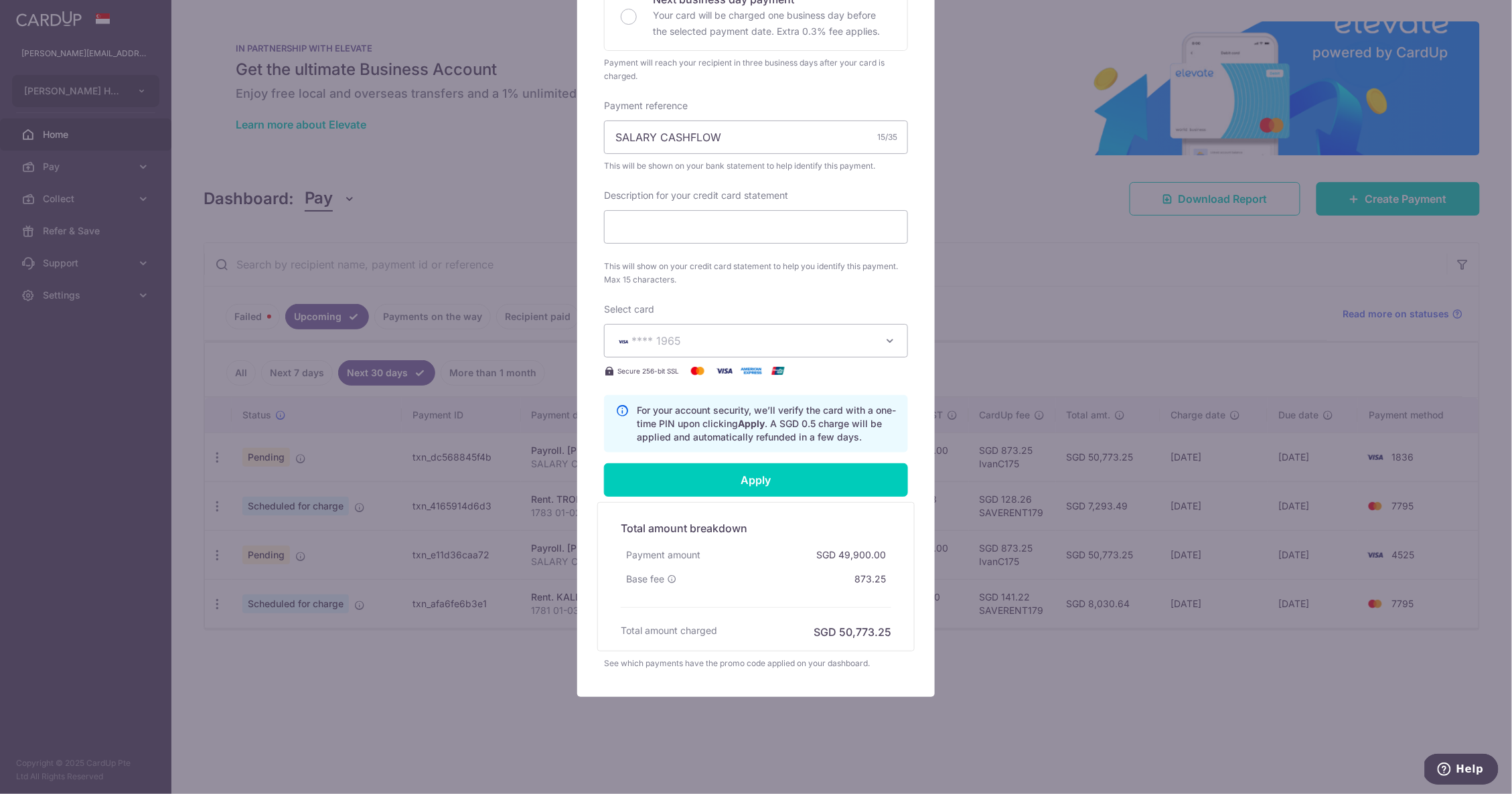
scroll to position [397, 0]
type input "Successfully Applied"
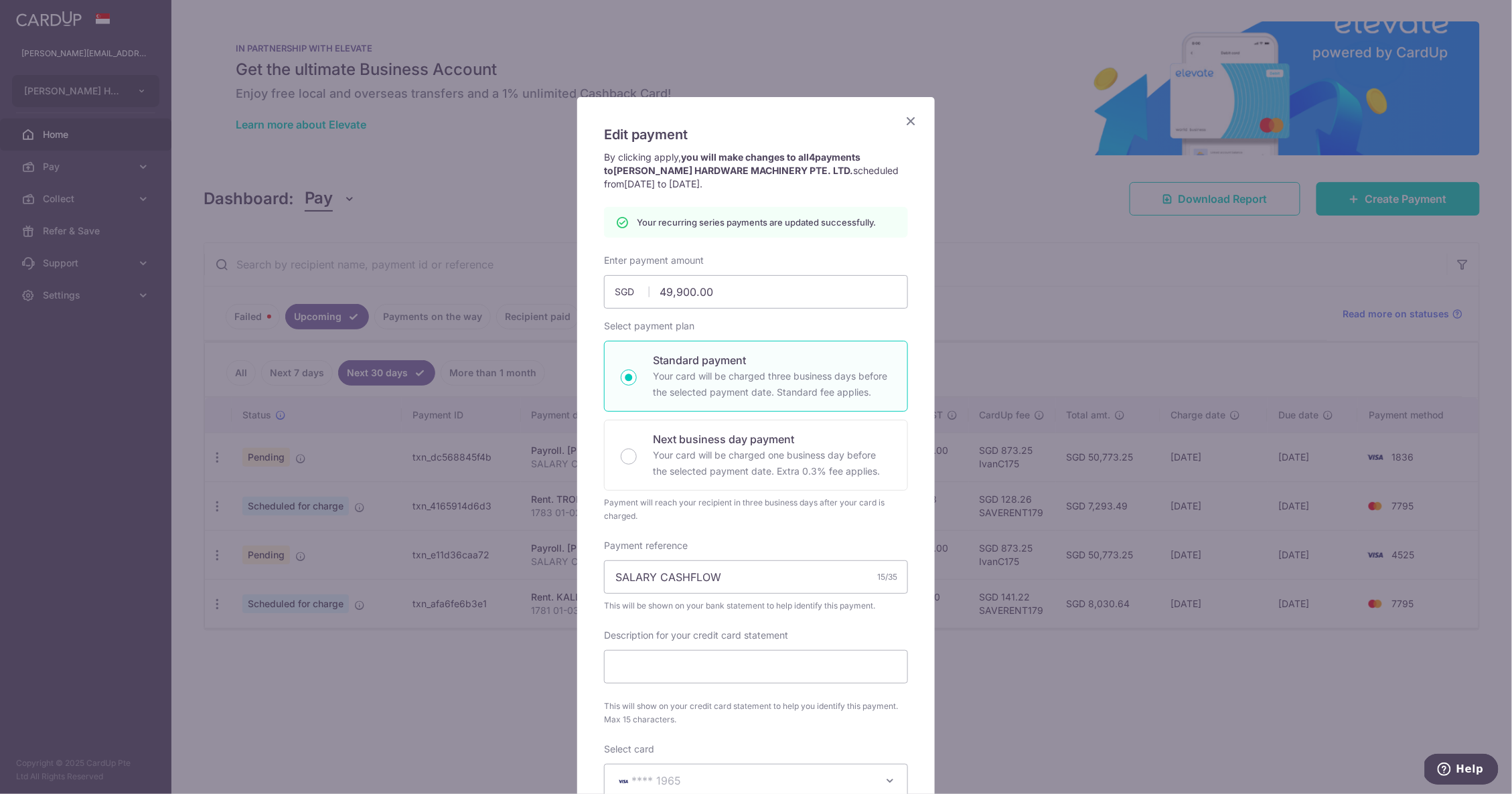
scroll to position [0, 0]
click at [910, 119] on icon "Close" at bounding box center [910, 120] width 16 height 17
